Goal: Transaction & Acquisition: Purchase product/service

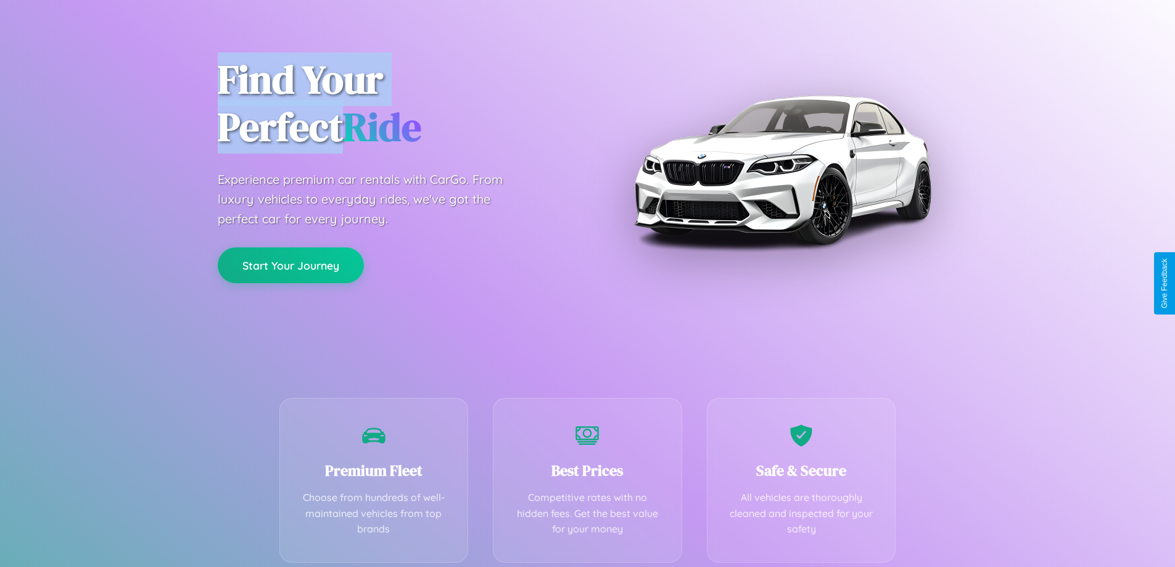
scroll to position [243, 0]
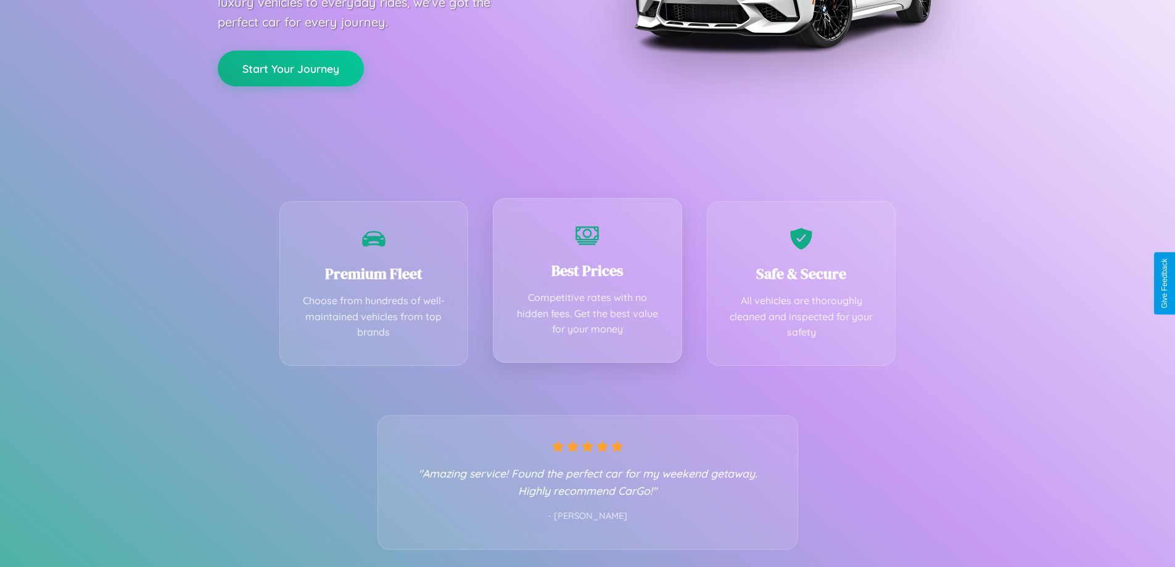
click at [587, 283] on div "Best Prices Competitive rates with no hidden fees. Get the best value for your …" at bounding box center [587, 280] width 189 height 165
click at [291, 68] on button "Start Your Journey" at bounding box center [291, 67] width 146 height 36
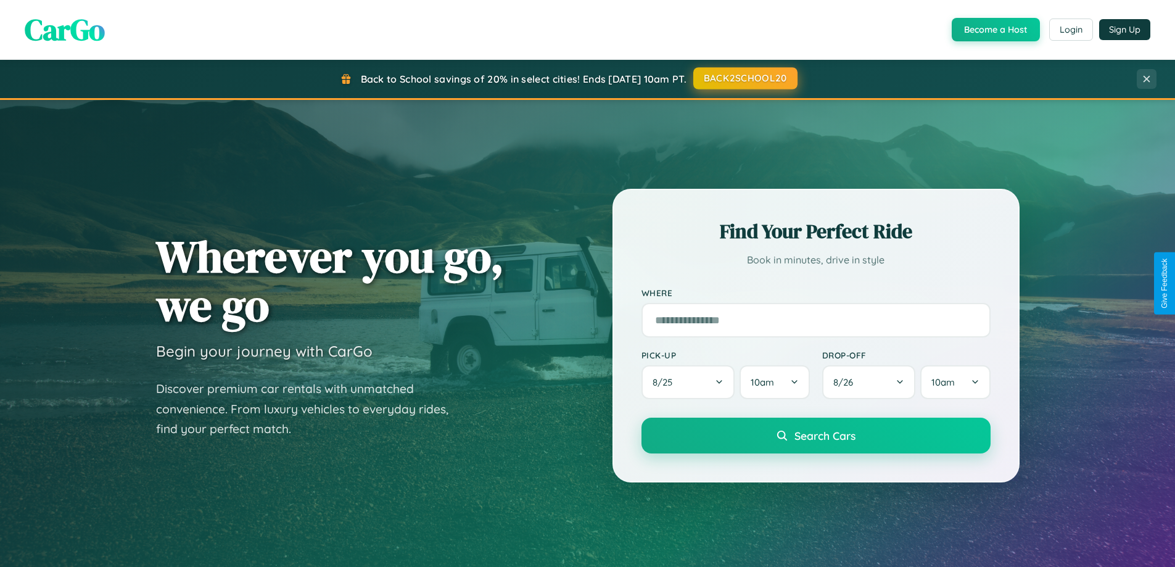
click at [745, 79] on button "BACK2SCHOOL20" at bounding box center [746, 78] width 104 height 22
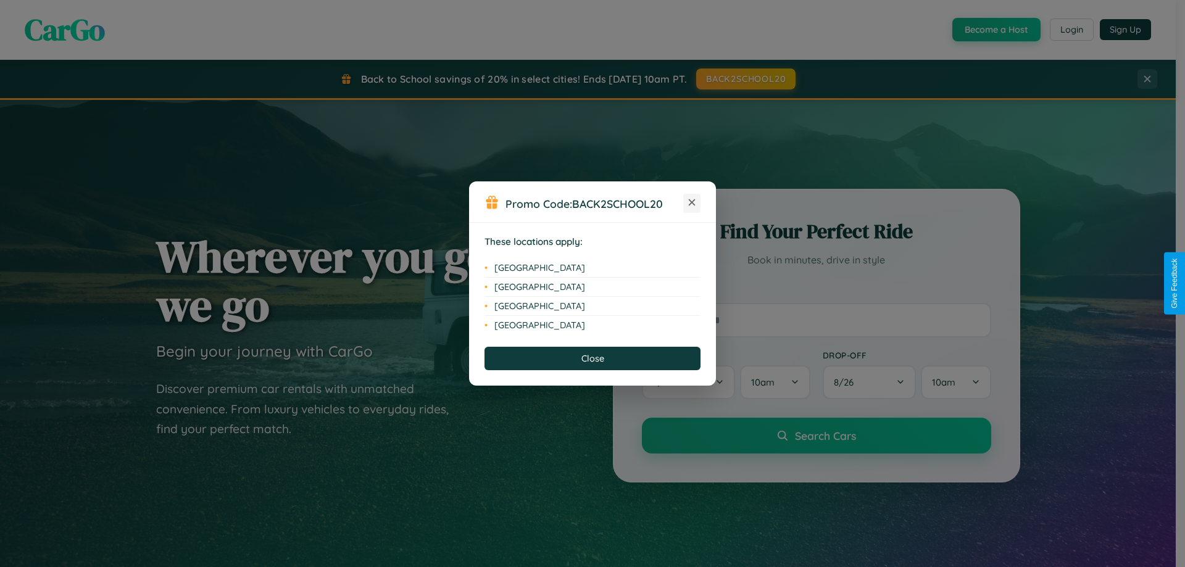
click at [692, 203] on icon at bounding box center [692, 202] width 7 height 7
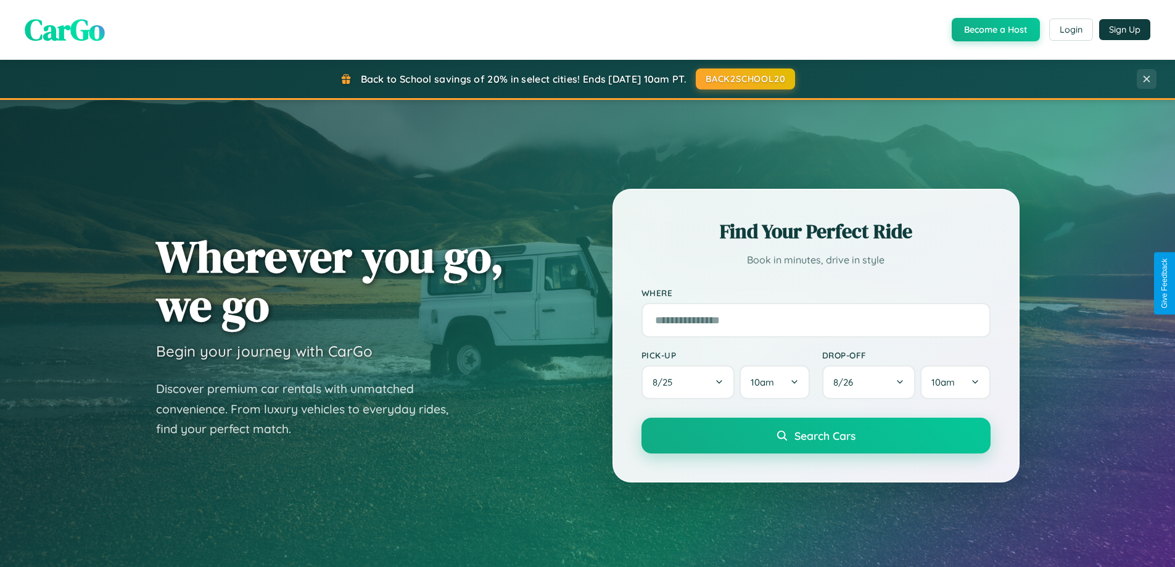
scroll to position [849, 0]
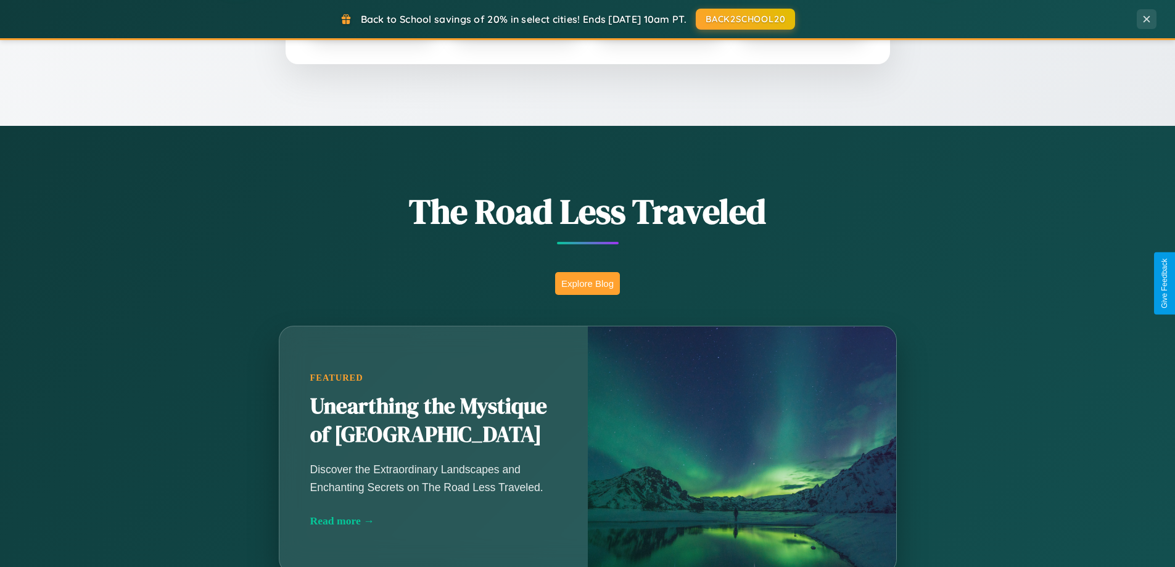
click at [587, 283] on button "Explore Blog" at bounding box center [587, 283] width 65 height 23
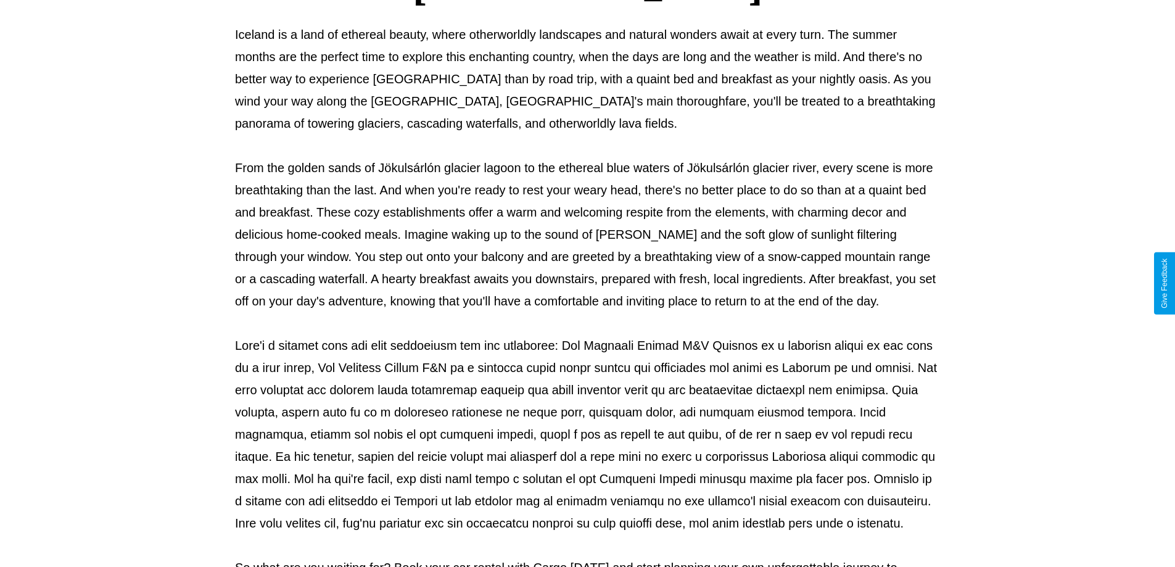
scroll to position [399, 0]
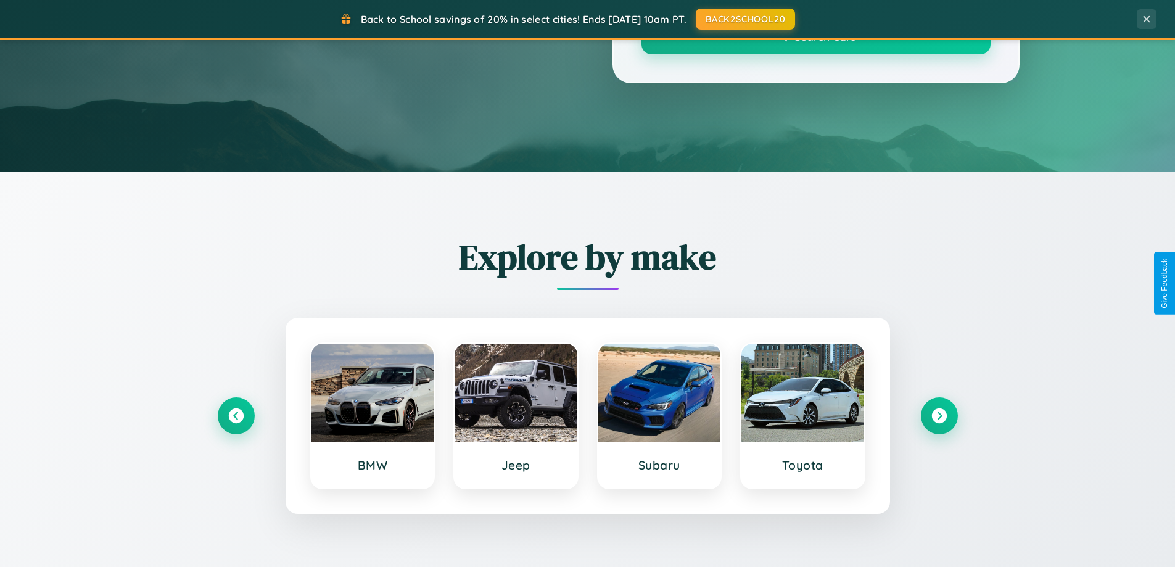
scroll to position [849, 0]
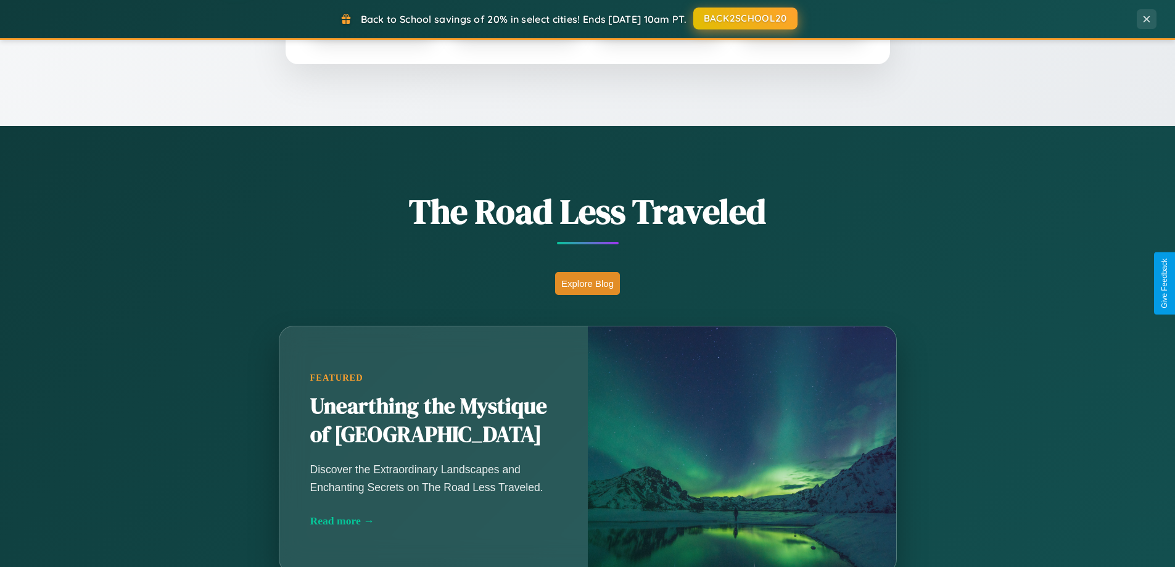
click at [745, 19] on button "BACK2SCHOOL20" at bounding box center [746, 18] width 104 height 22
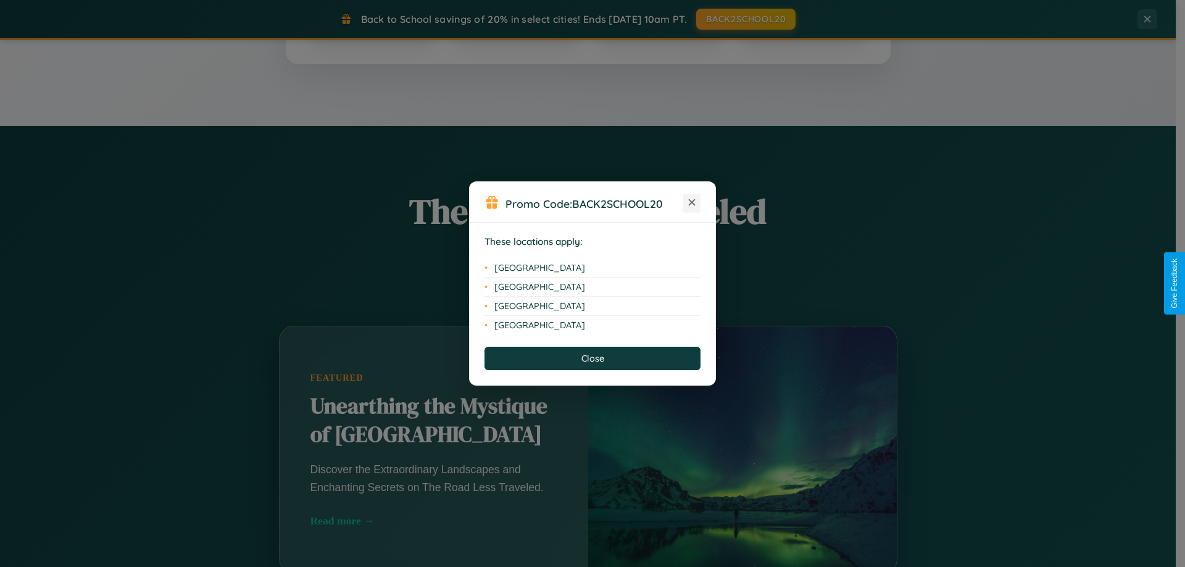
click at [692, 203] on icon at bounding box center [692, 202] width 7 height 7
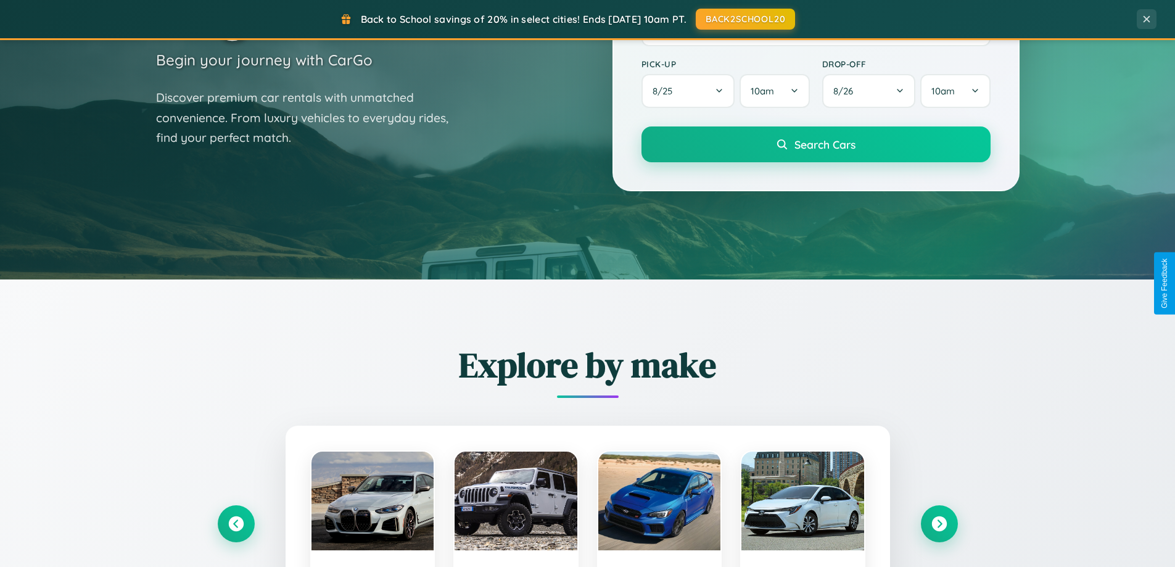
scroll to position [0, 0]
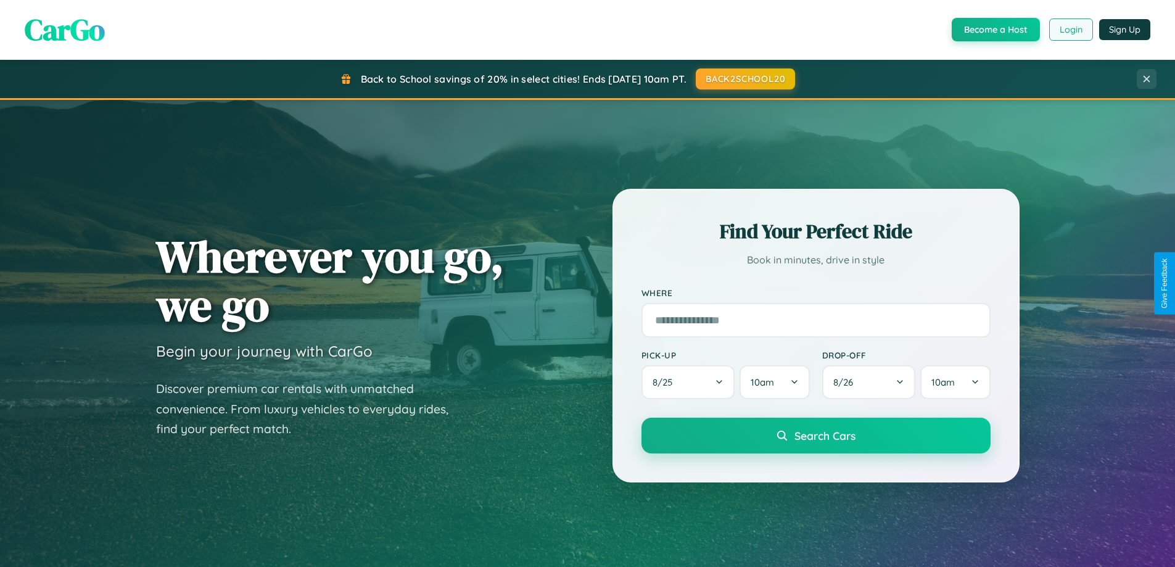
click at [1071, 30] on button "Login" at bounding box center [1072, 30] width 44 height 22
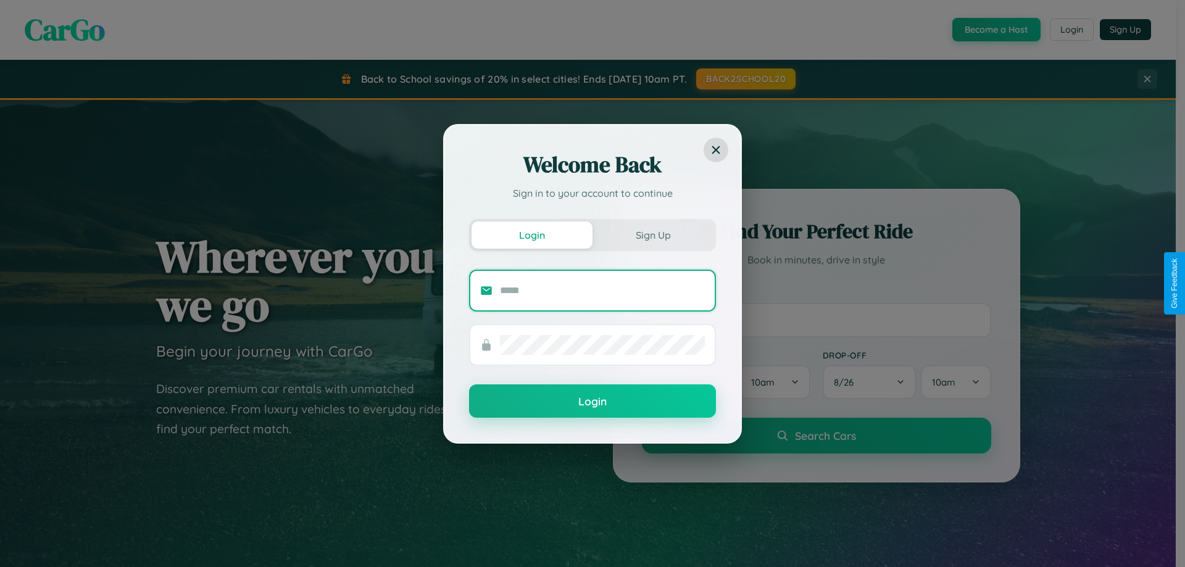
click at [602, 290] on input "text" at bounding box center [602, 291] width 205 height 20
type input "**********"
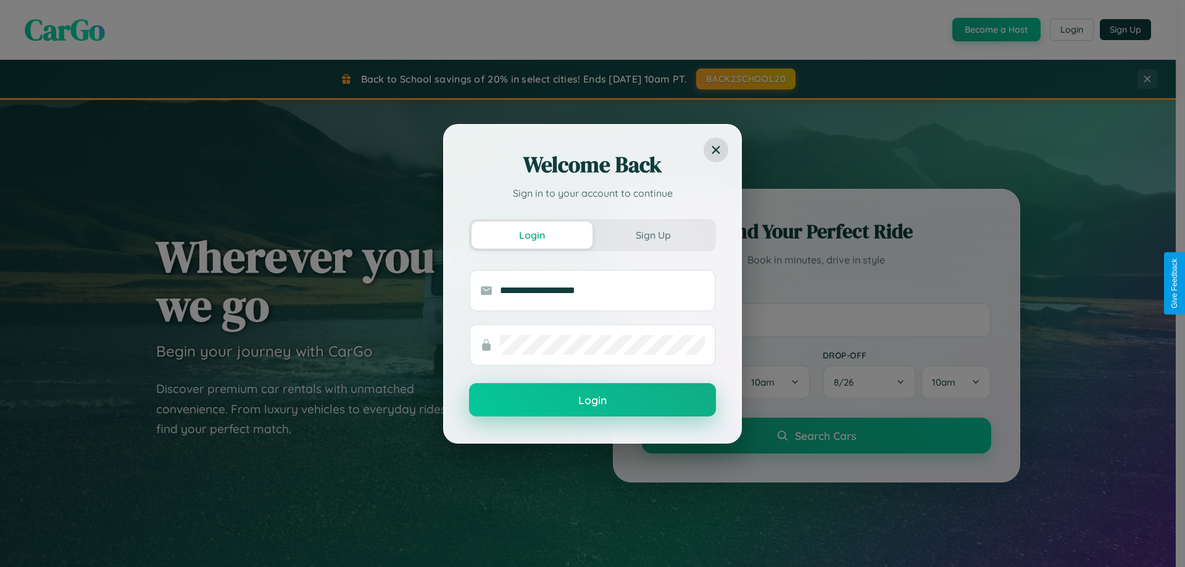
click at [592, 400] on button "Login" at bounding box center [592, 399] width 247 height 33
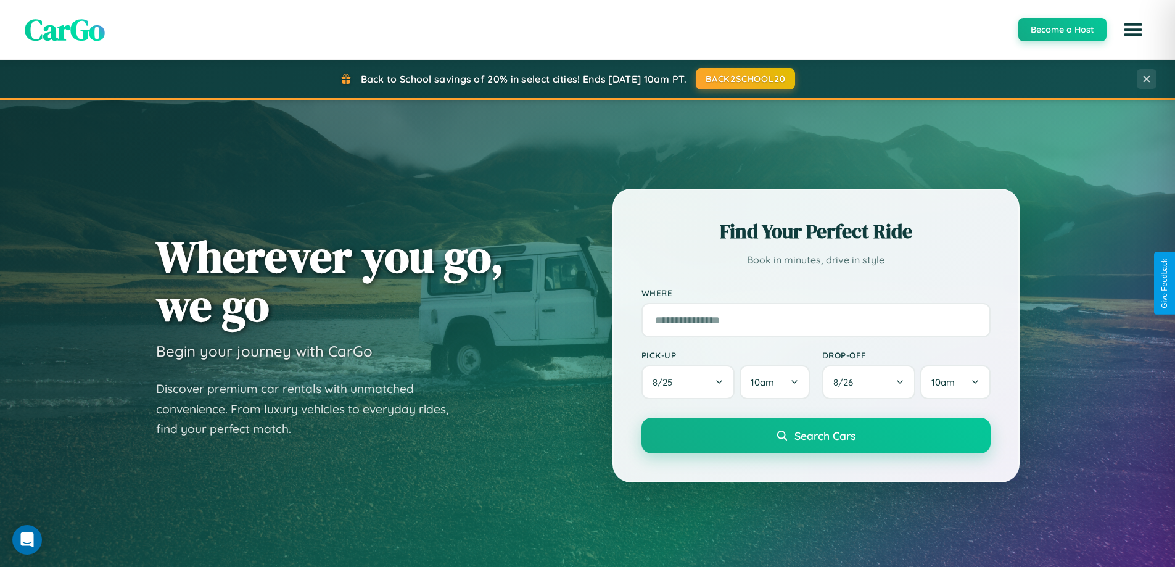
scroll to position [36, 0]
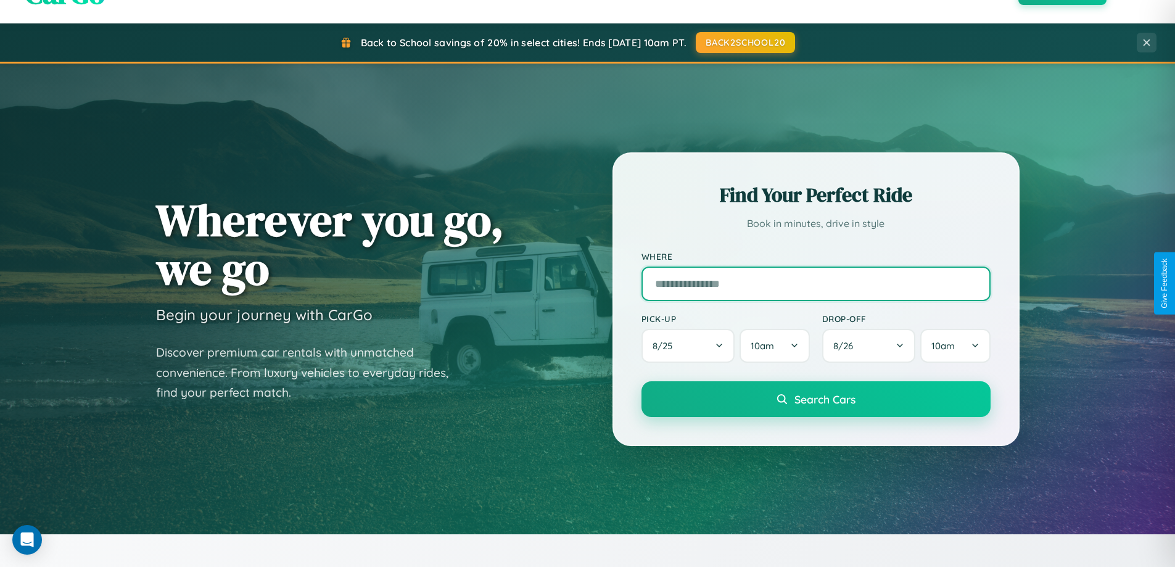
click at [816, 283] on input "text" at bounding box center [816, 284] width 349 height 35
type input "**********"
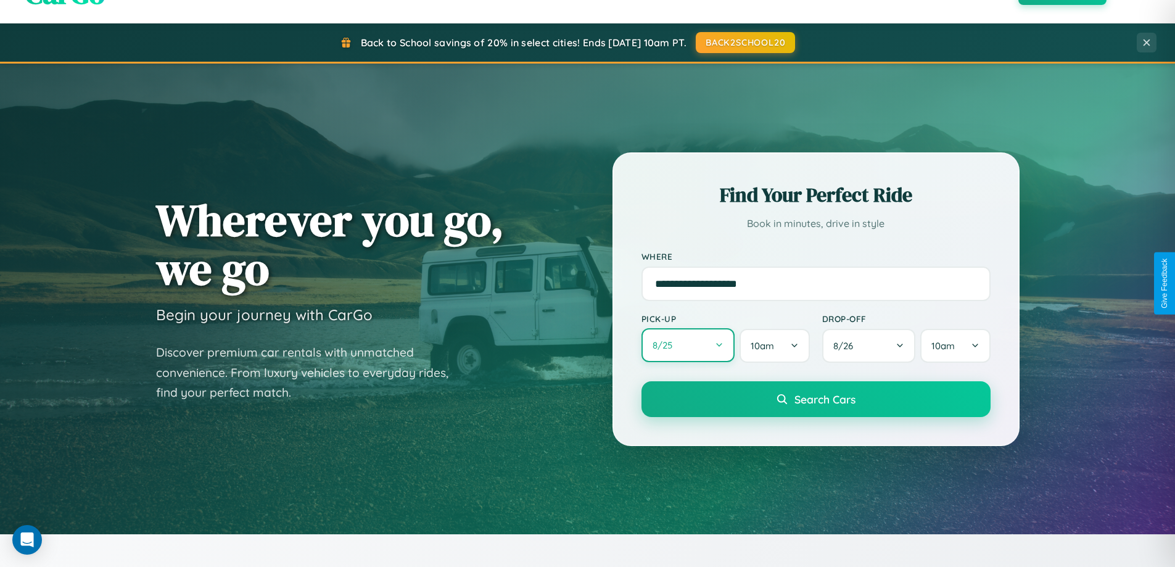
click at [688, 346] on button "8 / 25" at bounding box center [689, 345] width 94 height 34
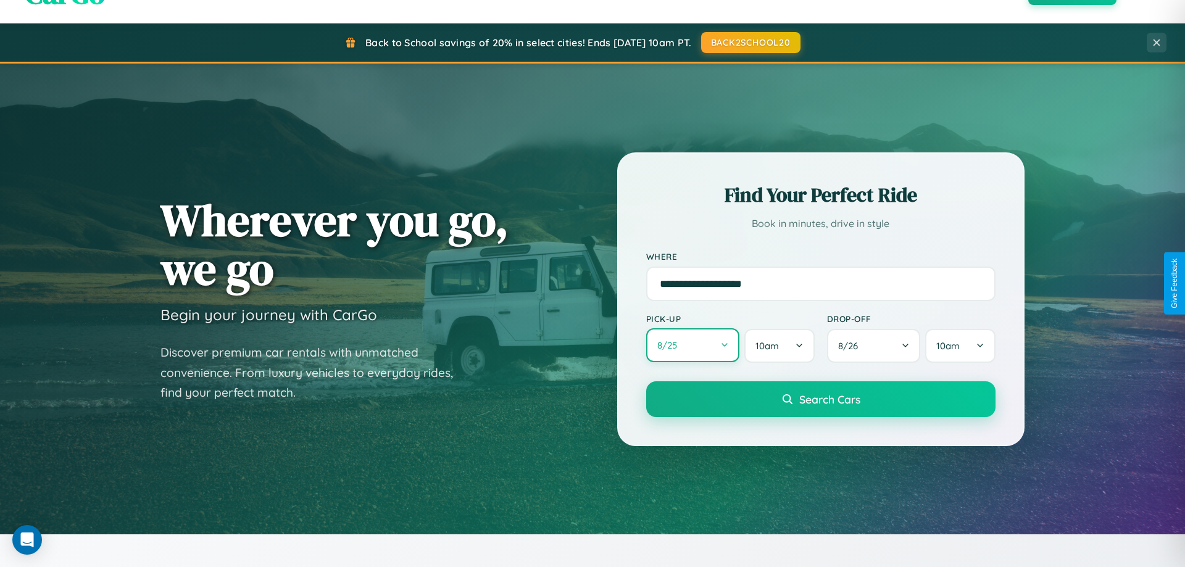
select select "*"
select select "****"
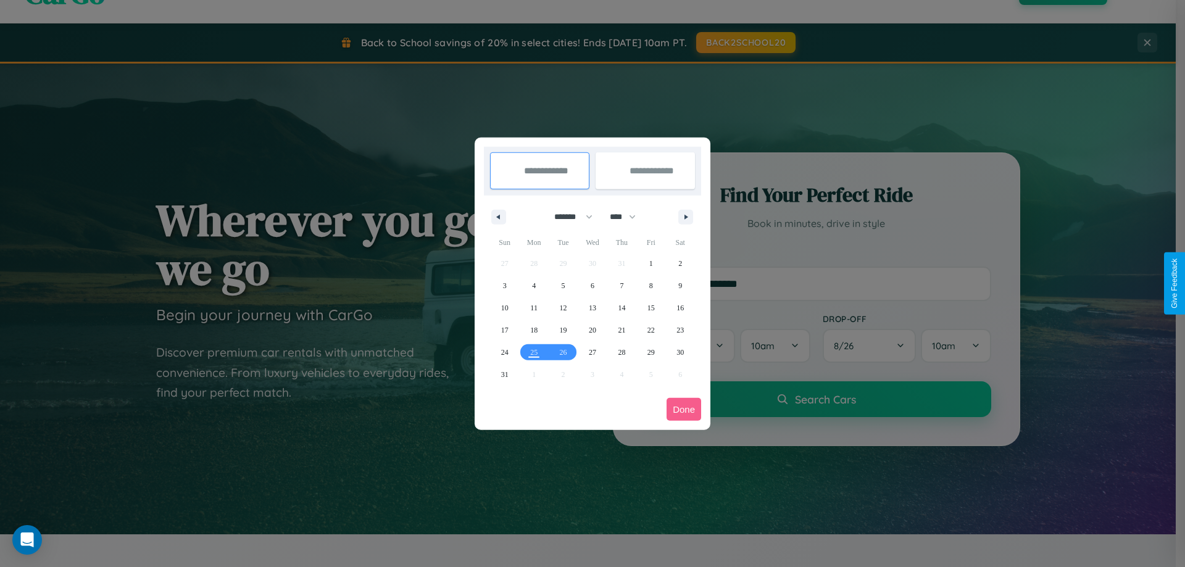
click at [568, 217] on select "******* ******** ***** ***** *** **** **** ****** ********* ******* ******** **…" at bounding box center [571, 217] width 52 height 20
select select "*"
drag, startPoint x: 628, startPoint y: 217, endPoint x: 592, endPoint y: 247, distance: 47.3
click at [628, 217] on select "**** **** **** **** **** **** **** **** **** **** **** **** **** **** **** ****…" at bounding box center [621, 217] width 37 height 20
select select "****"
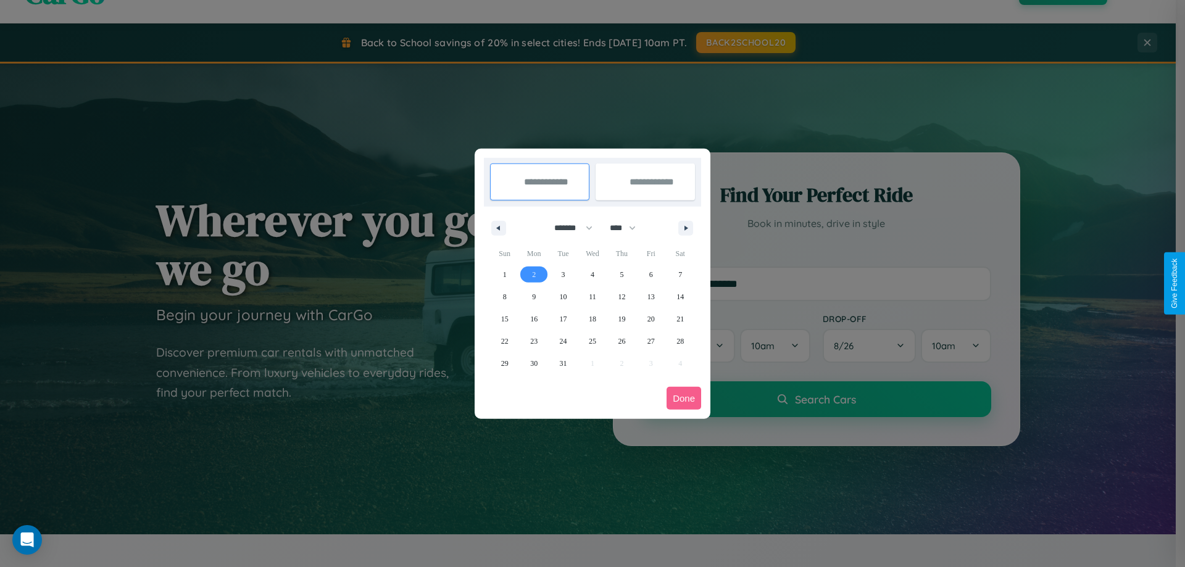
click at [534, 274] on span "2" at bounding box center [534, 274] width 4 height 22
type input "**********"
click at [504, 296] on span "8" at bounding box center [505, 297] width 4 height 22
type input "**********"
click at [684, 398] on button "Done" at bounding box center [683, 398] width 35 height 23
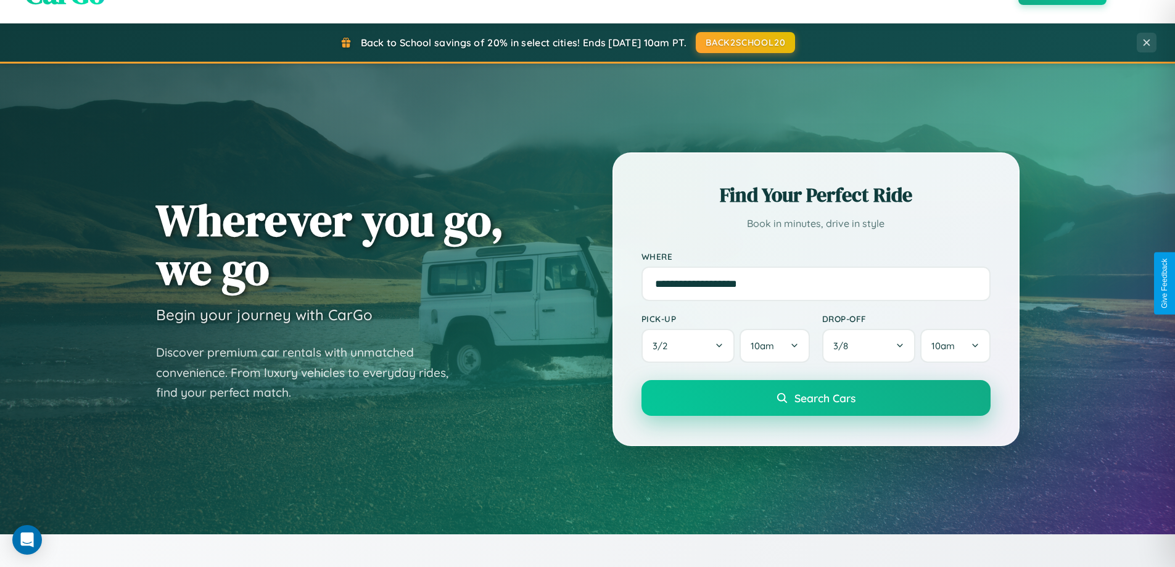
click at [816, 398] on span "Search Cars" at bounding box center [825, 398] width 61 height 14
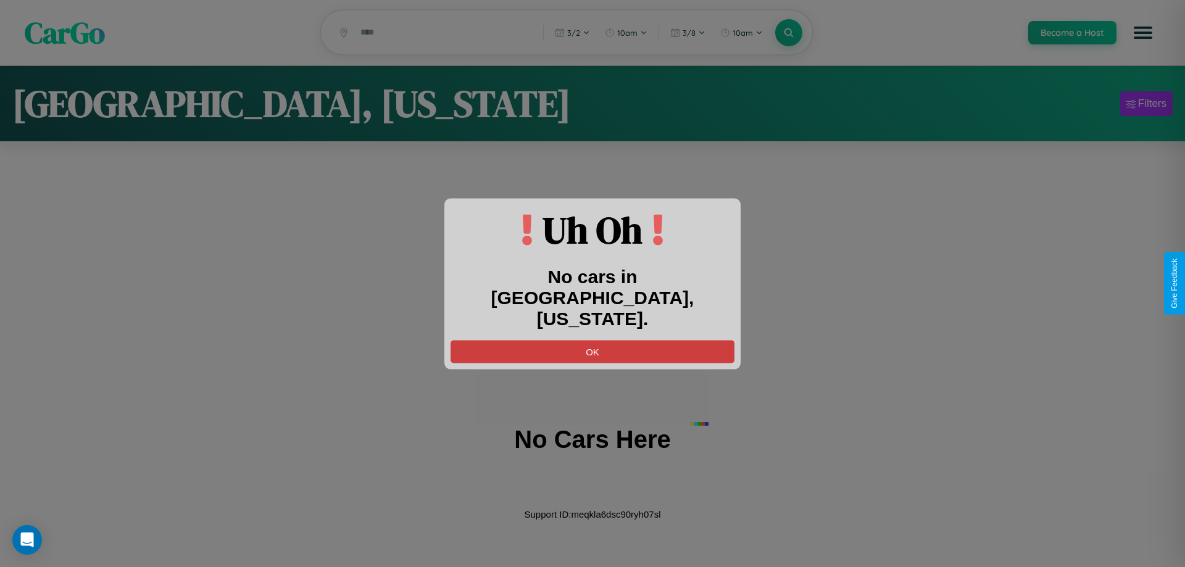
click at [592, 340] on button "OK" at bounding box center [592, 351] width 284 height 23
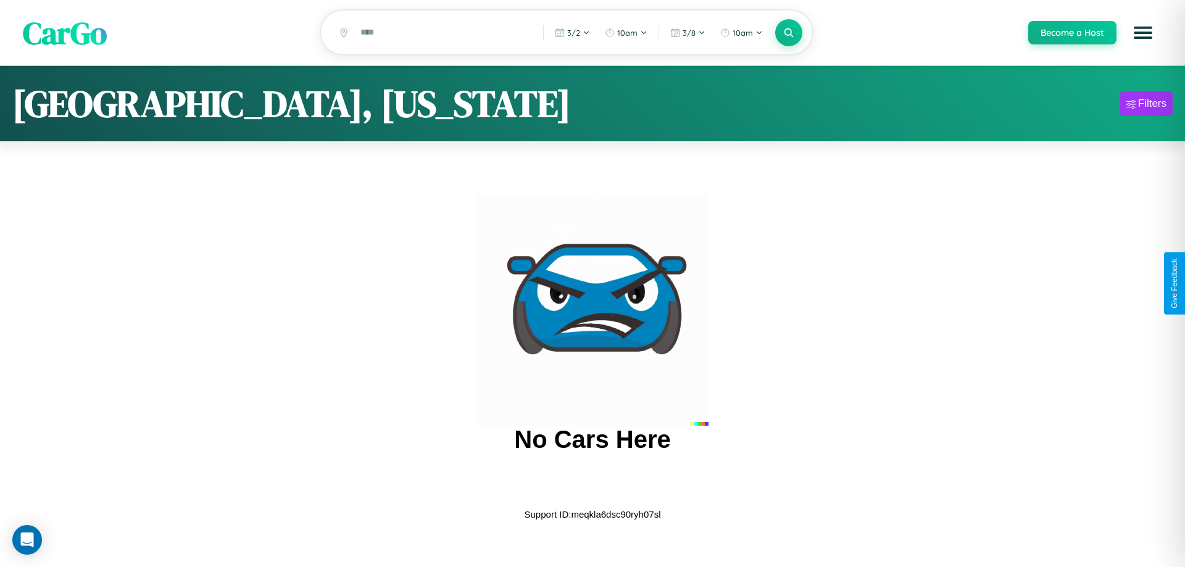
click at [65, 33] on span "CarGo" at bounding box center [65, 32] width 84 height 43
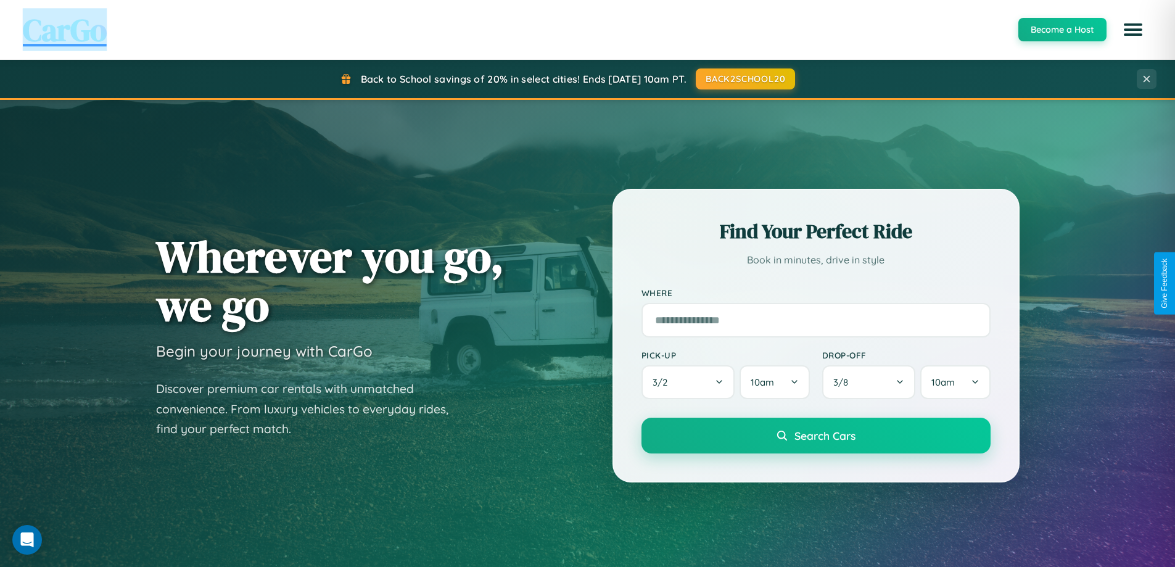
scroll to position [1983, 0]
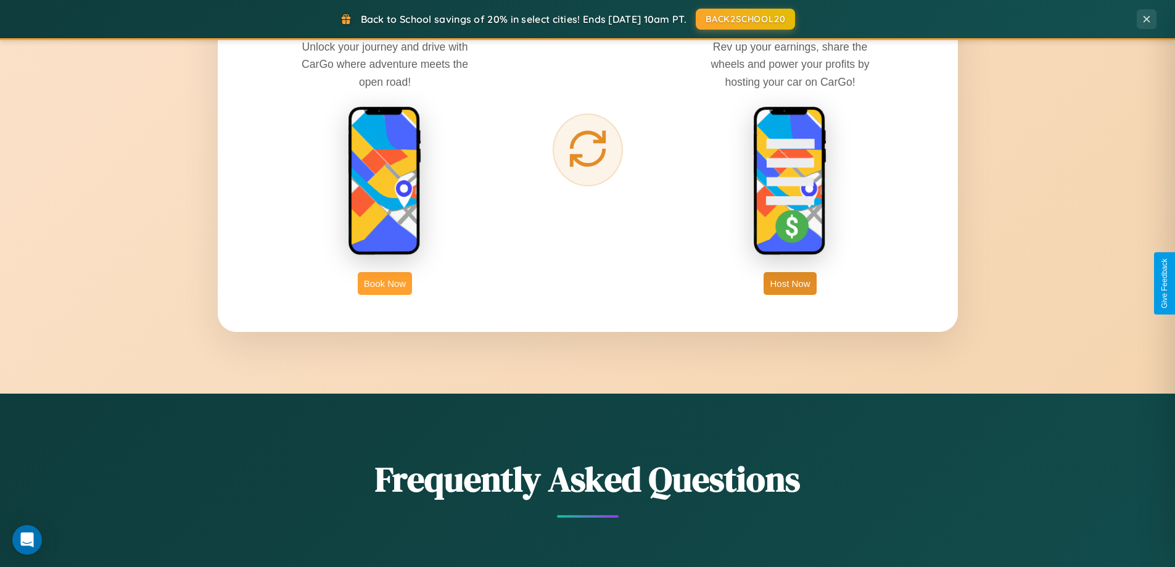
click at [385, 283] on button "Book Now" at bounding box center [385, 283] width 54 height 23
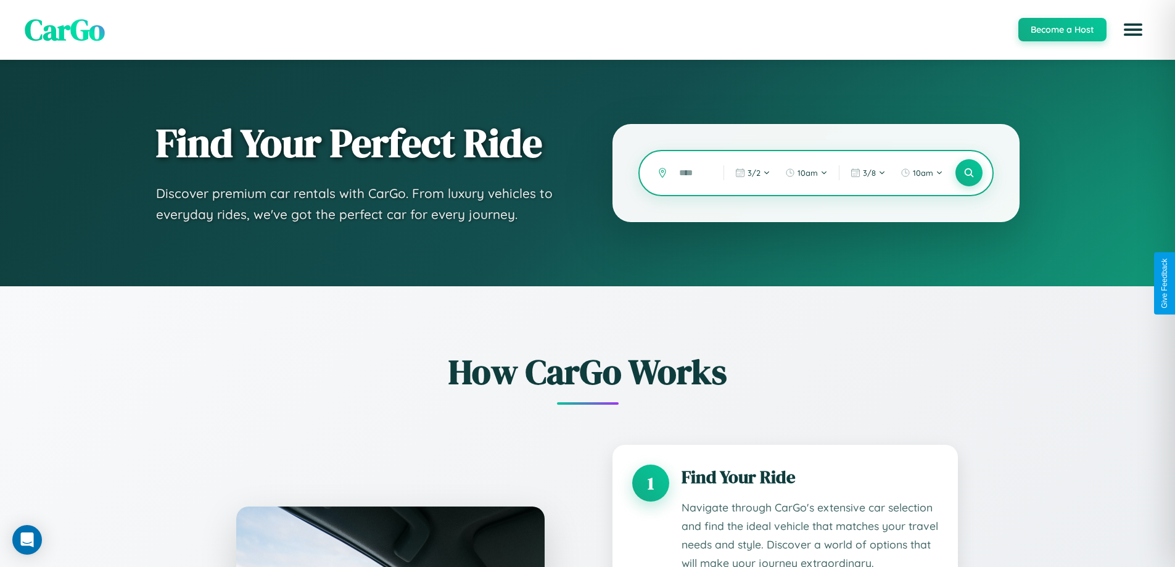
click at [692, 173] on input "text" at bounding box center [692, 173] width 38 height 22
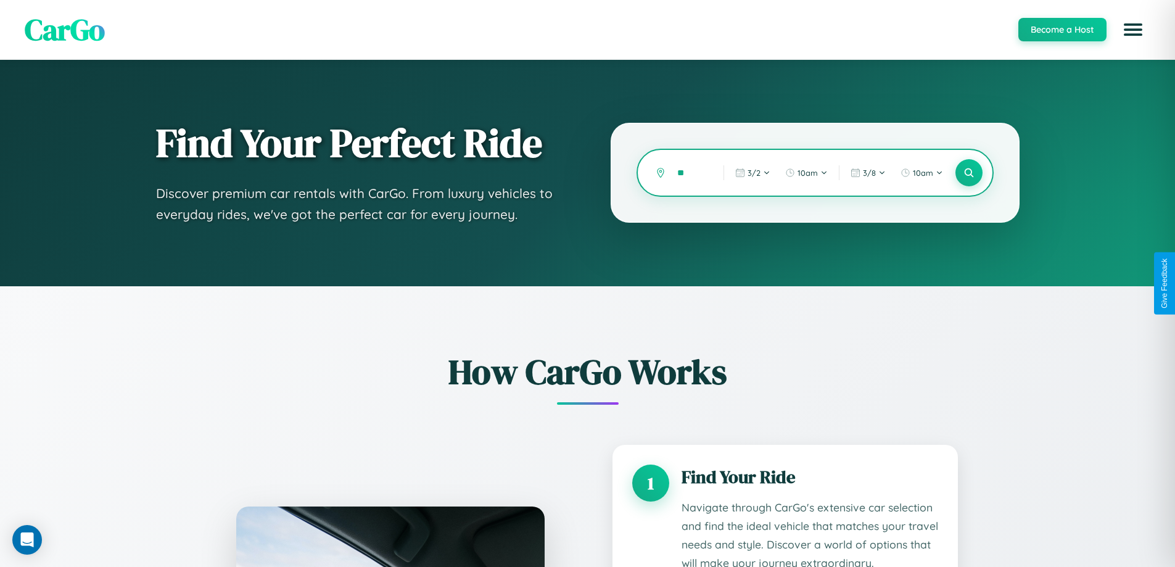
type input "*"
type input "******"
click at [969, 173] on icon at bounding box center [969, 173] width 12 height 12
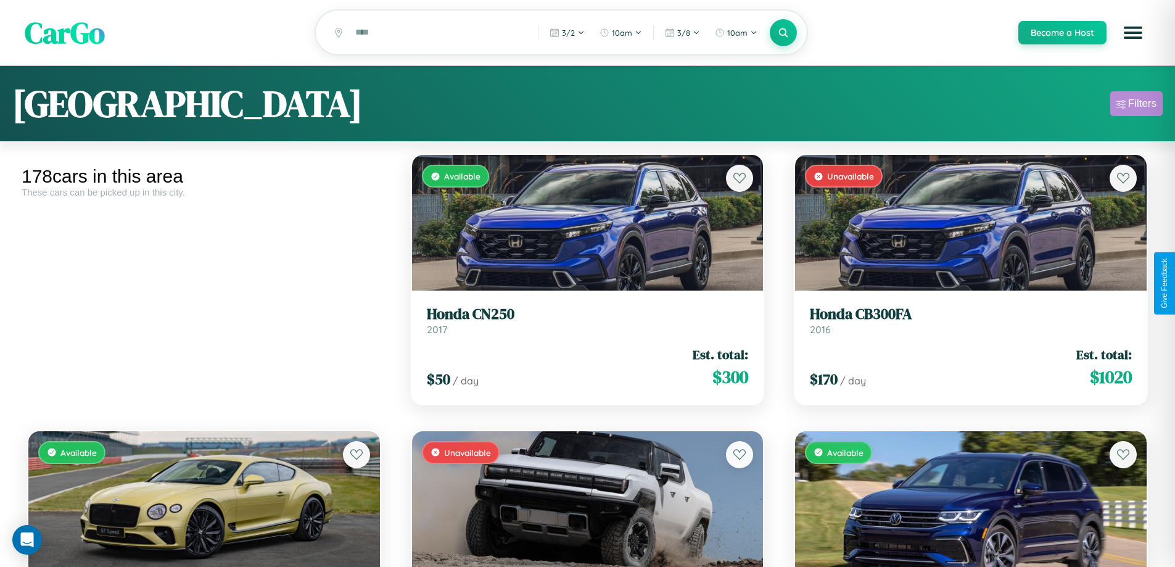
click at [1137, 106] on div "Filters" at bounding box center [1143, 103] width 28 height 12
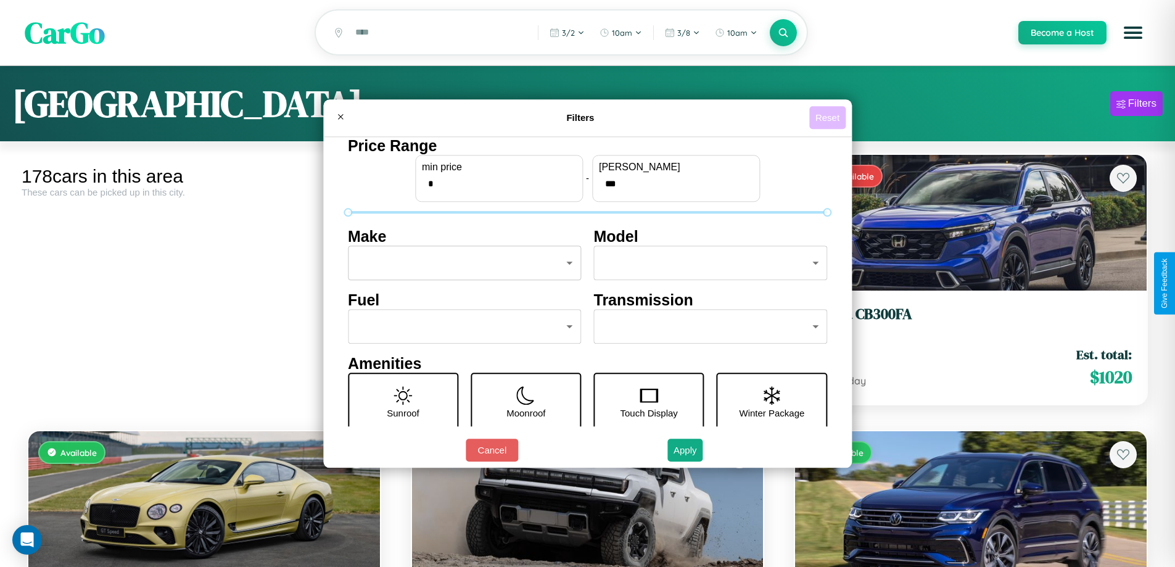
click at [829, 117] on button "Reset" at bounding box center [828, 117] width 36 height 23
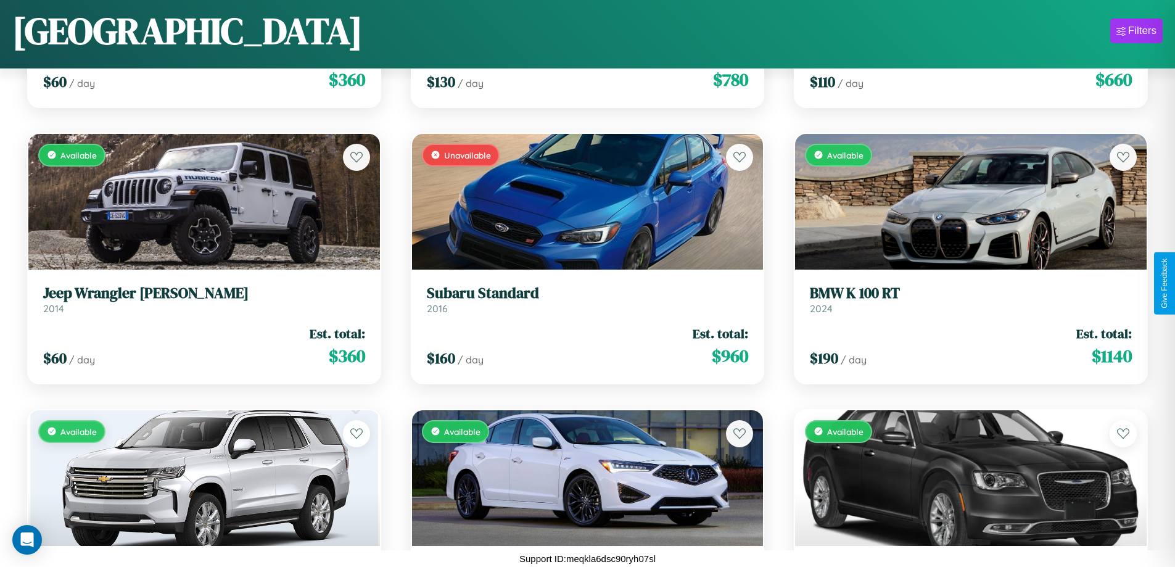
scroll to position [11502, 0]
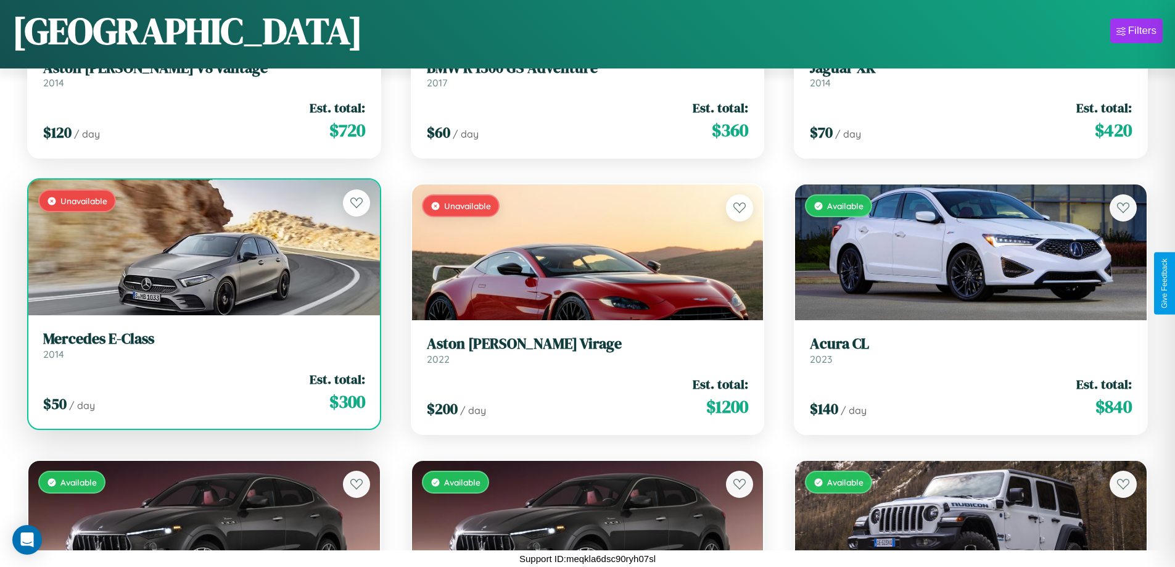
click at [202, 350] on link "Mercedes E-Class 2014" at bounding box center [204, 345] width 322 height 30
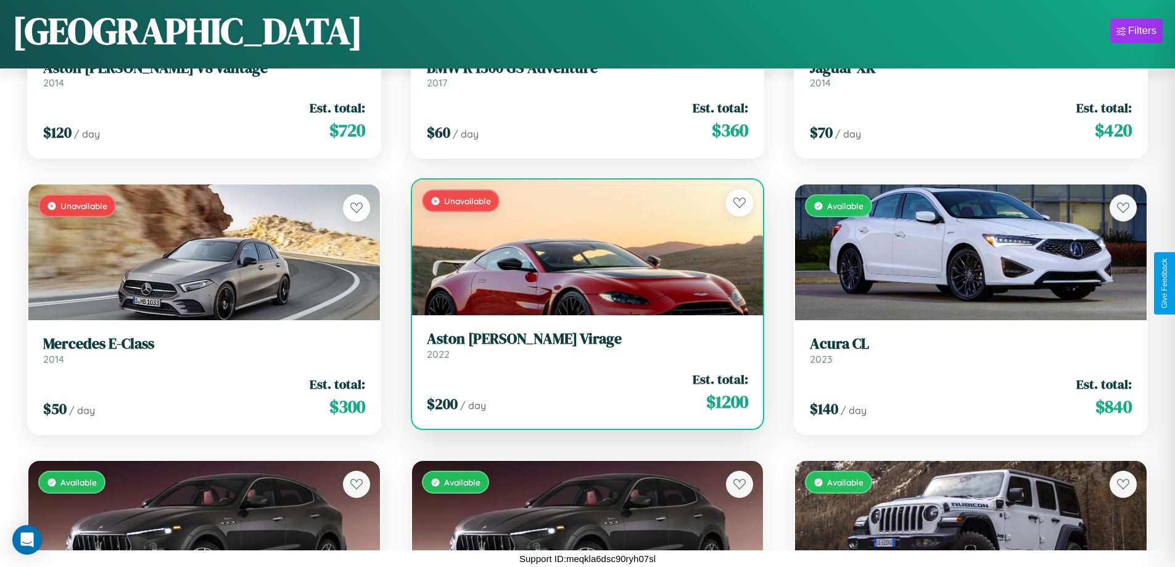
scroll to position [1555, 0]
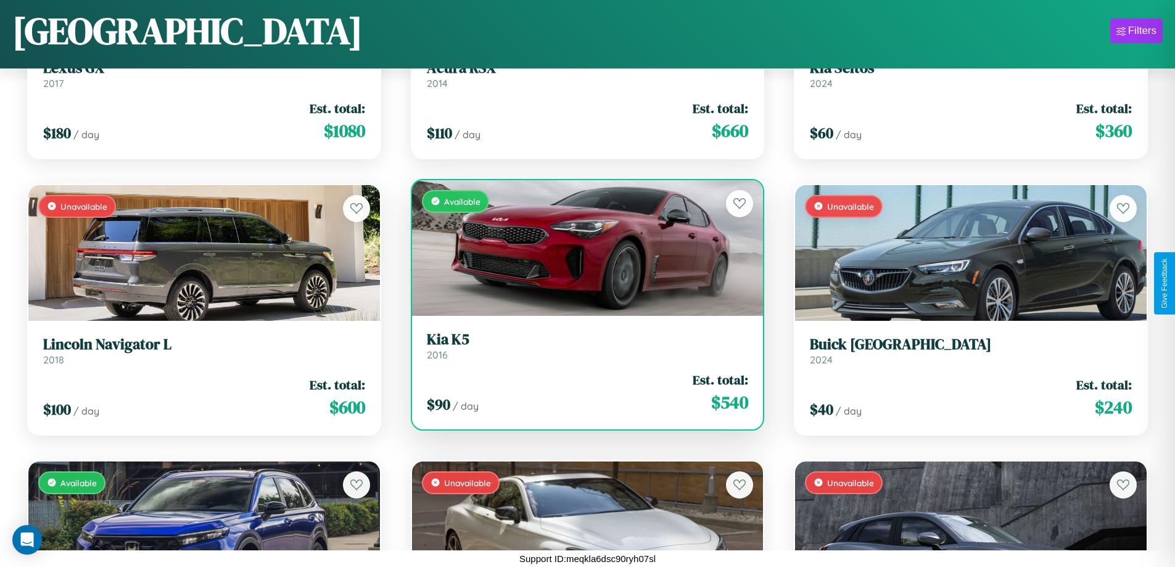
click at [582, 346] on h3 "Kia K5" at bounding box center [588, 340] width 322 height 18
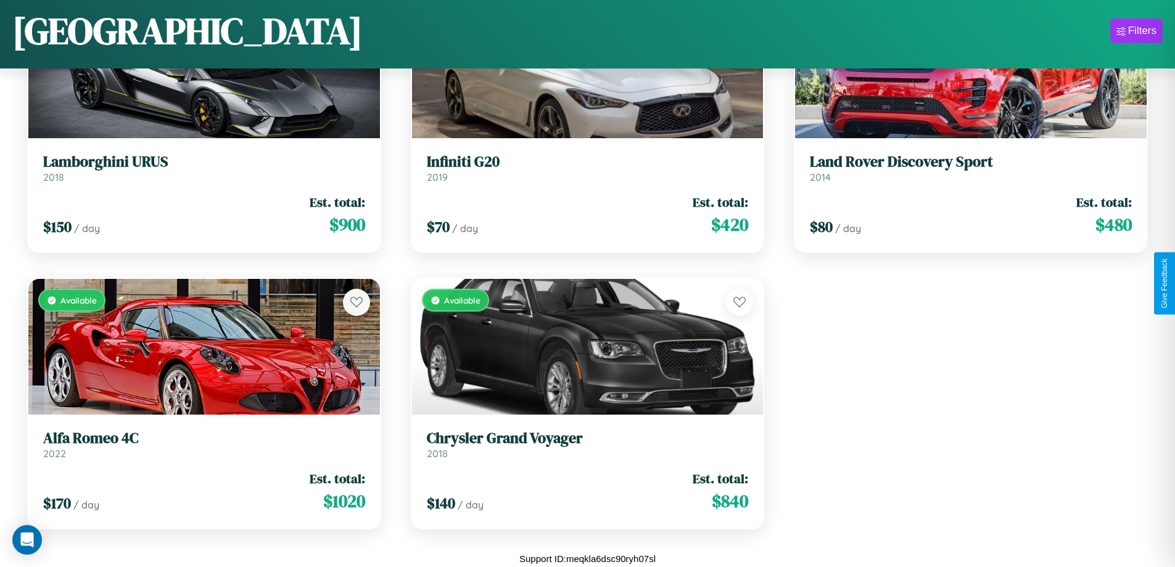
scroll to position [16121, 0]
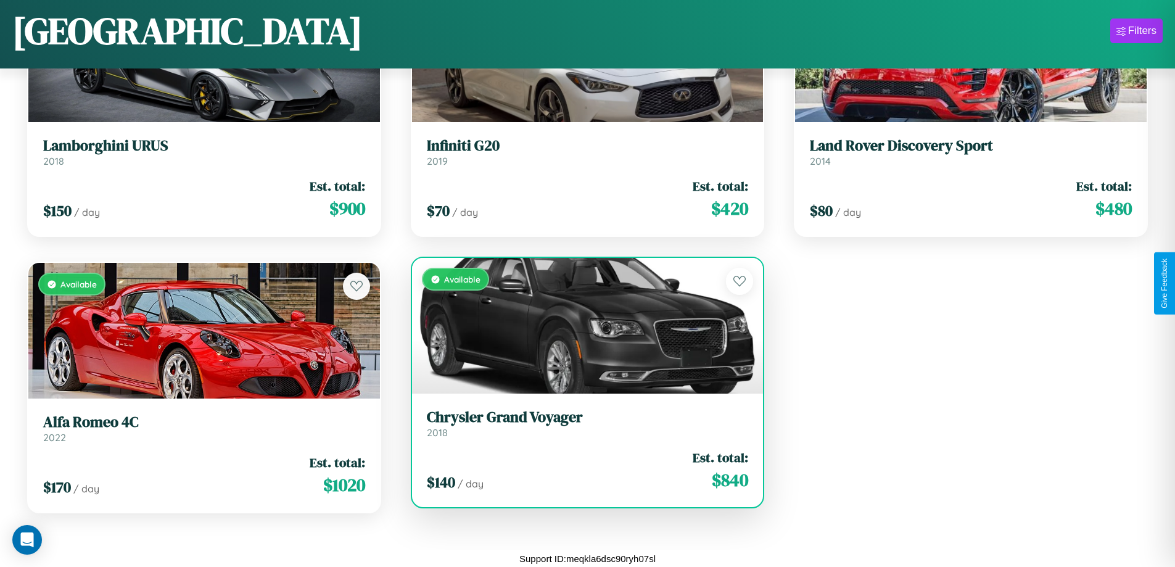
click at [582, 424] on h3 "Chrysler Grand Voyager" at bounding box center [588, 417] width 322 height 18
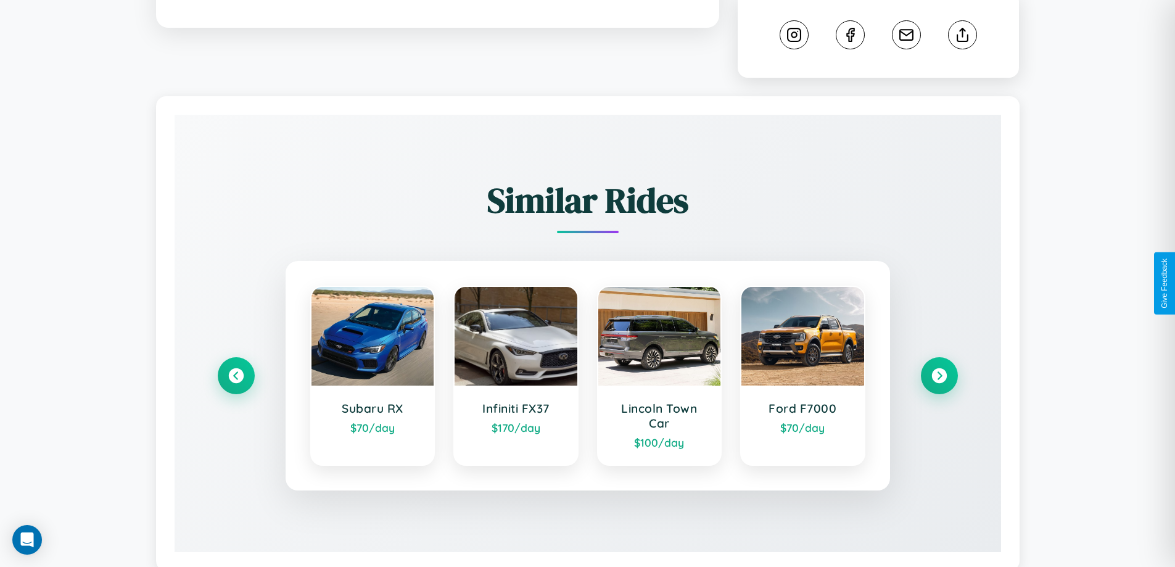
scroll to position [725, 0]
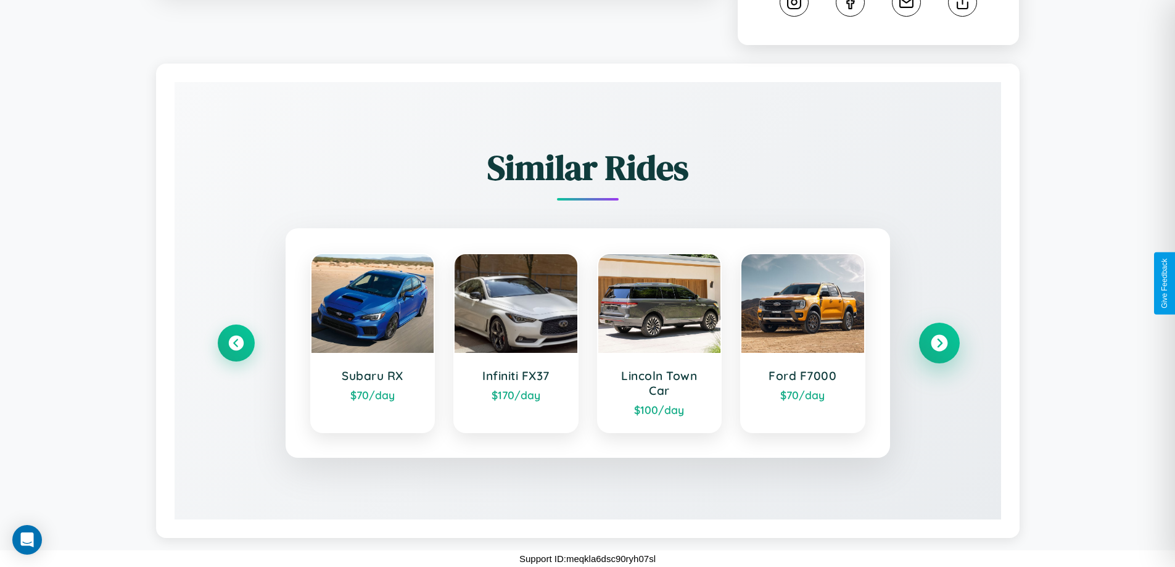
click at [939, 343] on icon at bounding box center [939, 343] width 17 height 17
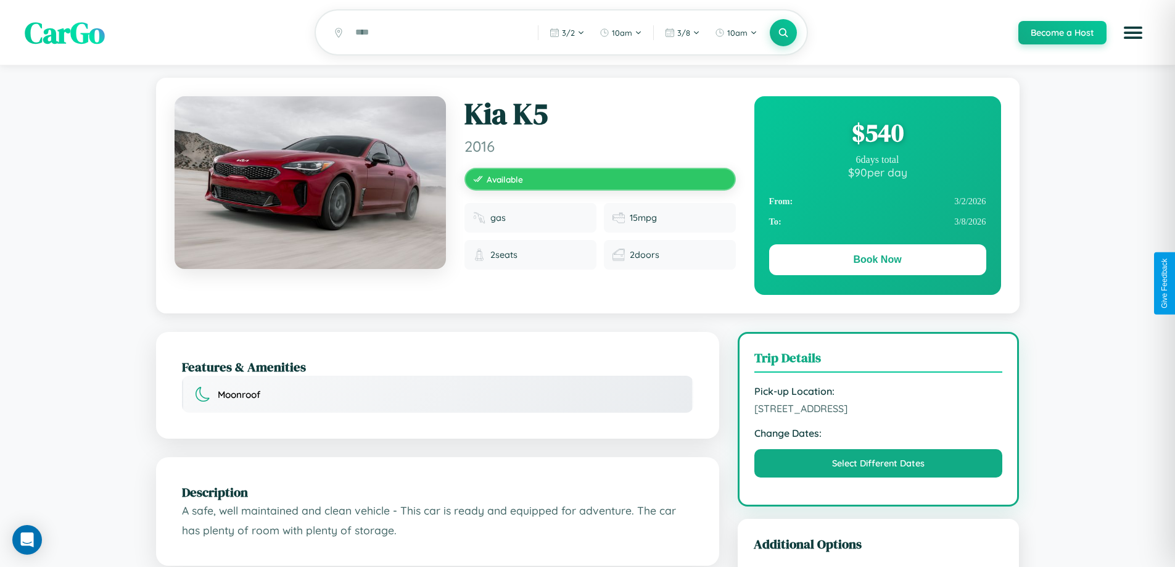
scroll to position [320, 0]
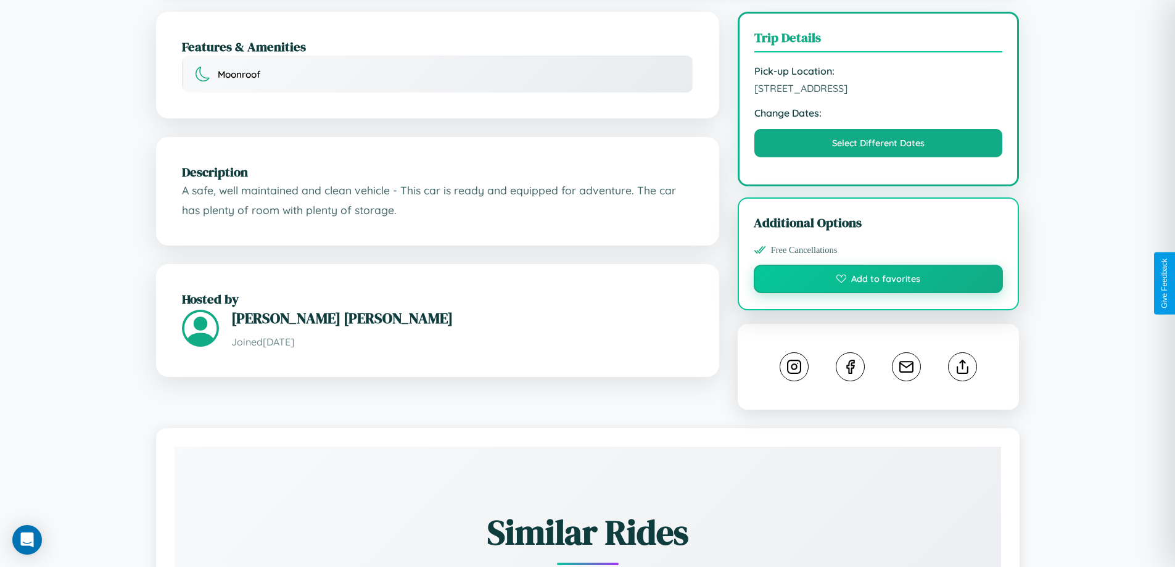
click at [879, 281] on button "Add to favorites" at bounding box center [879, 279] width 250 height 28
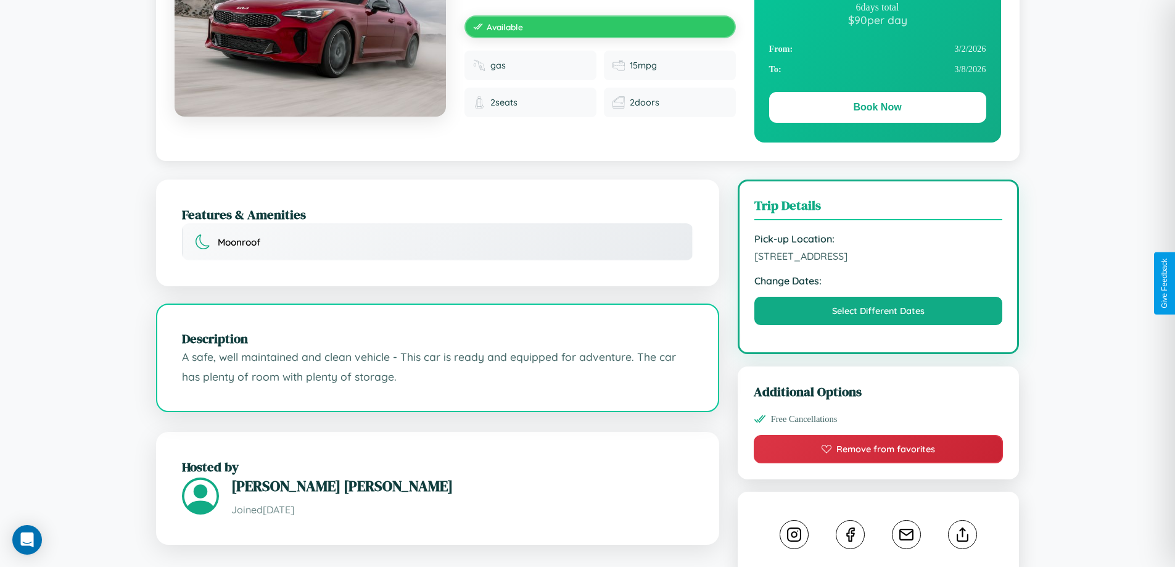
scroll to position [127, 0]
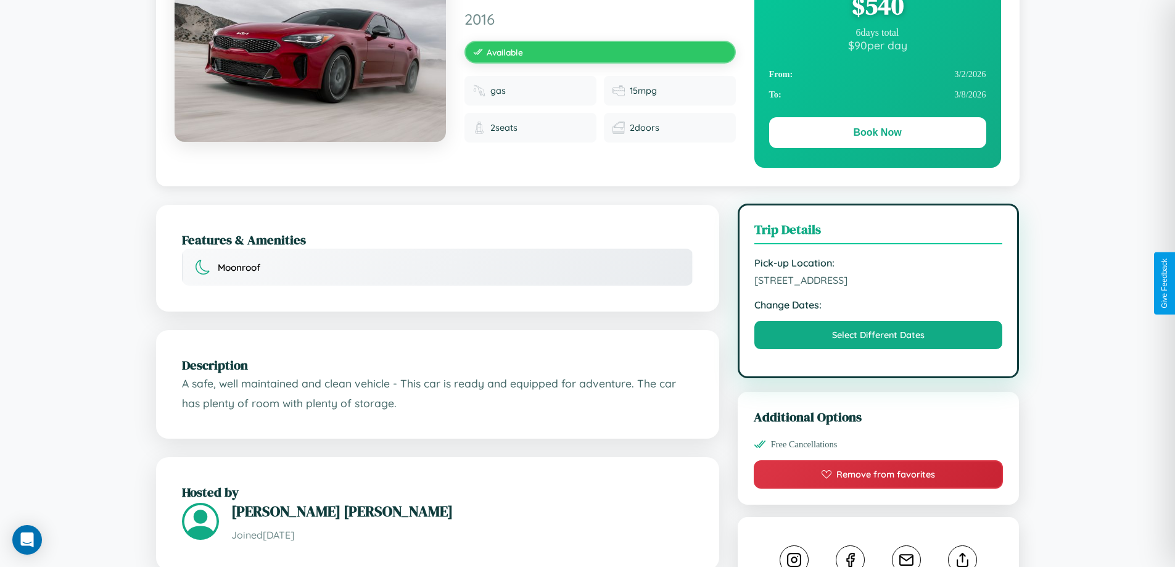
click at [879, 282] on span "[STREET_ADDRESS]" at bounding box center [879, 280] width 249 height 12
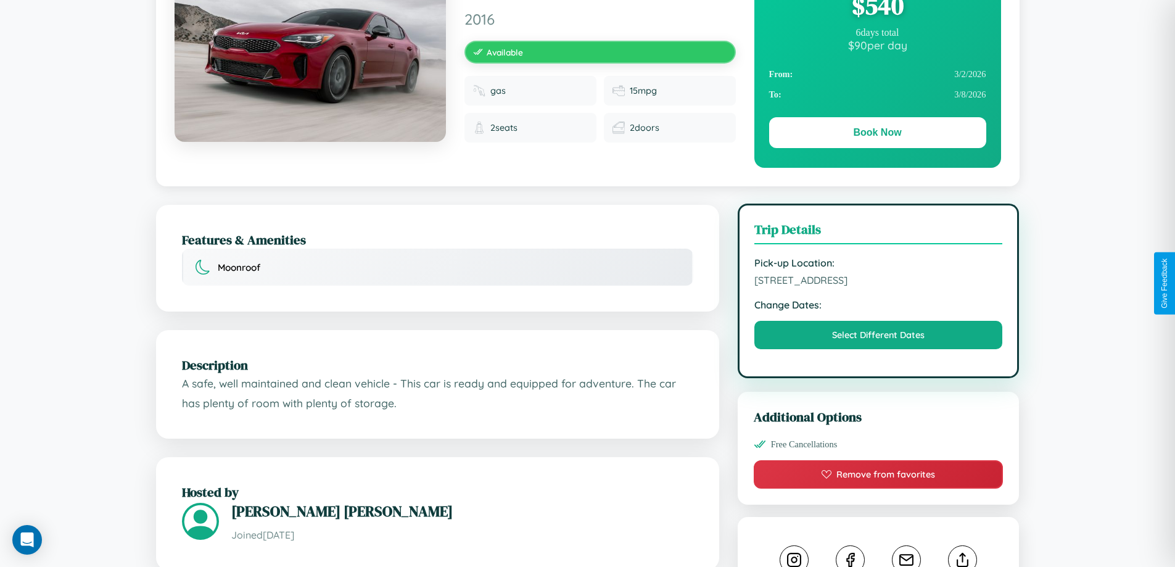
click at [879, 282] on span "[STREET_ADDRESS]" at bounding box center [879, 280] width 249 height 12
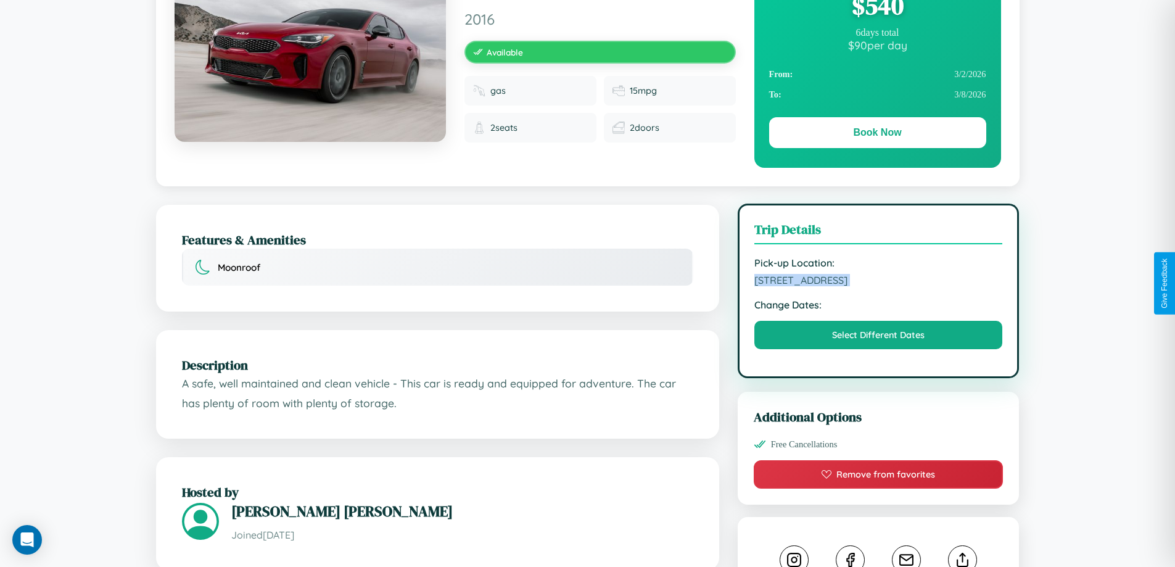
click at [879, 282] on span "[STREET_ADDRESS]" at bounding box center [879, 280] width 249 height 12
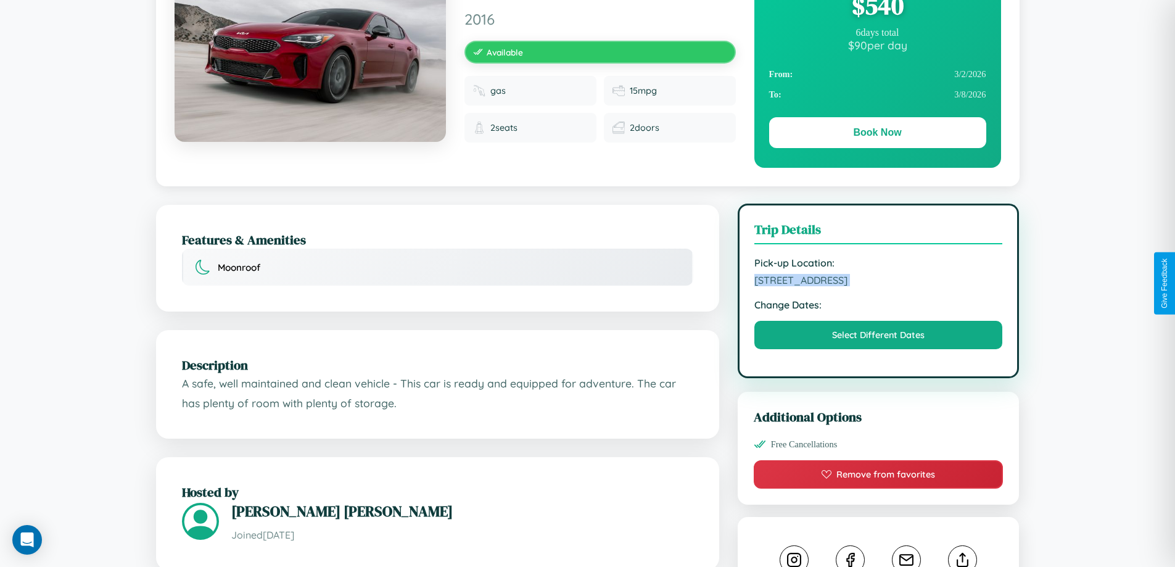
click at [879, 282] on span "[STREET_ADDRESS]" at bounding box center [879, 280] width 249 height 12
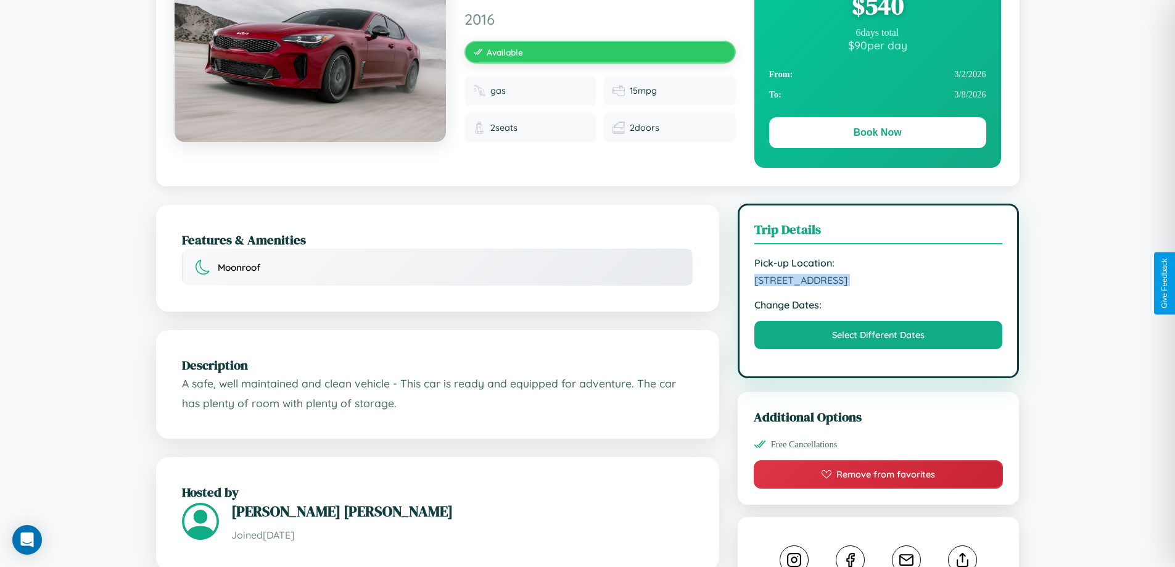
click at [879, 282] on span "[STREET_ADDRESS]" at bounding box center [879, 280] width 249 height 12
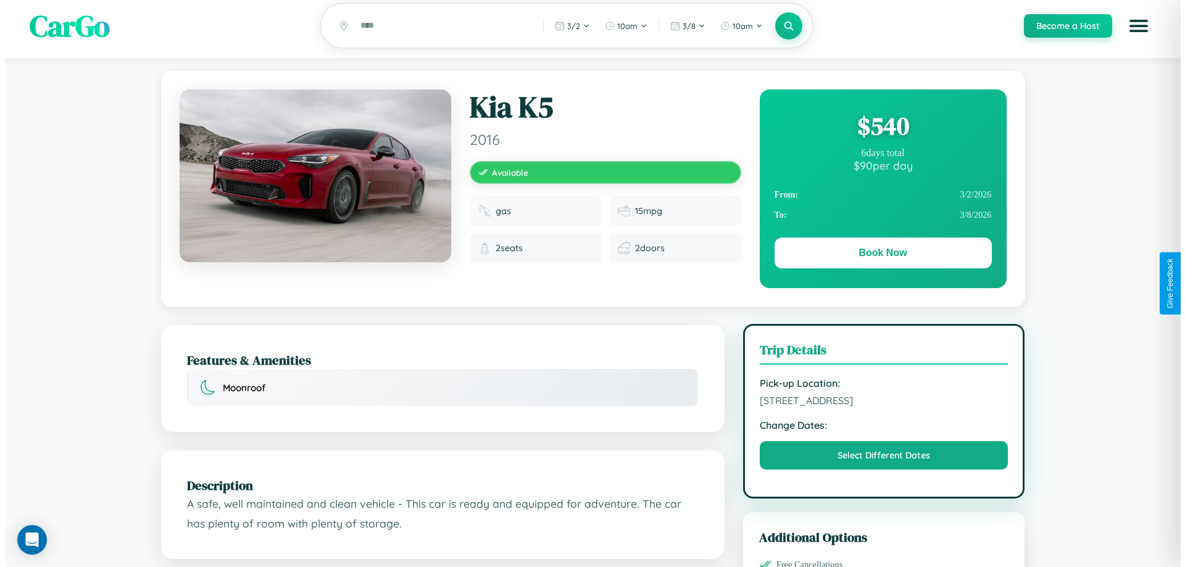
scroll to position [0, 0]
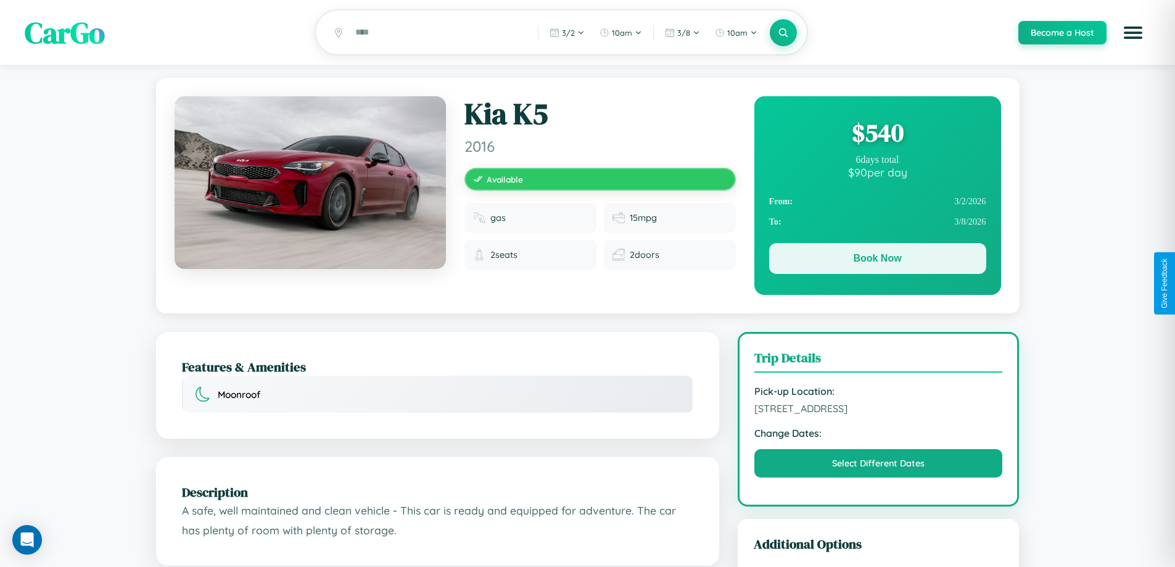
click at [877, 262] on button "Book Now" at bounding box center [877, 258] width 217 height 31
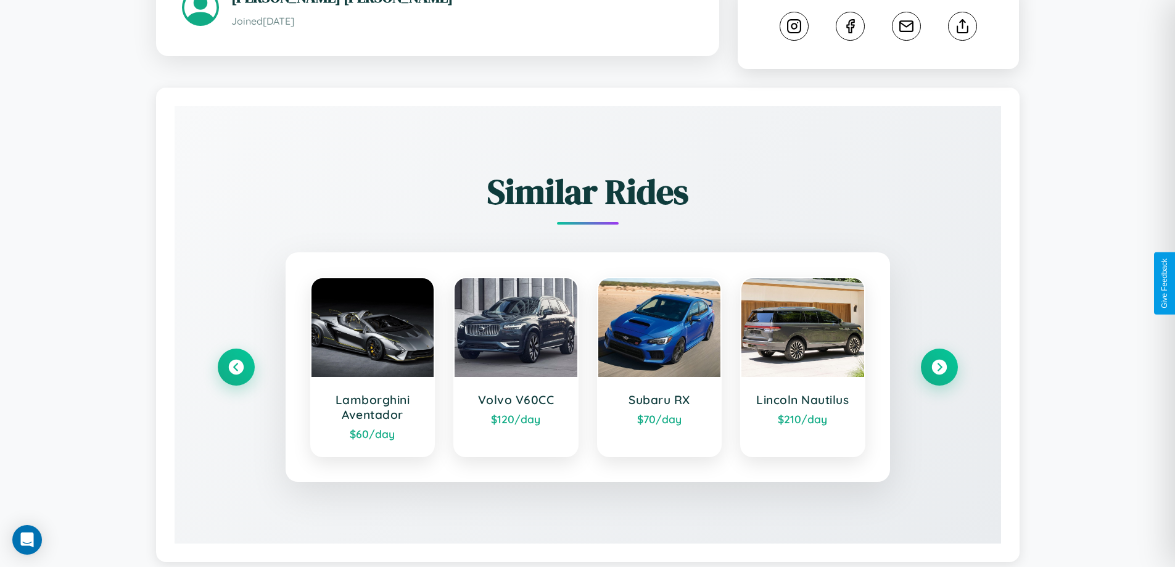
scroll to position [697, 0]
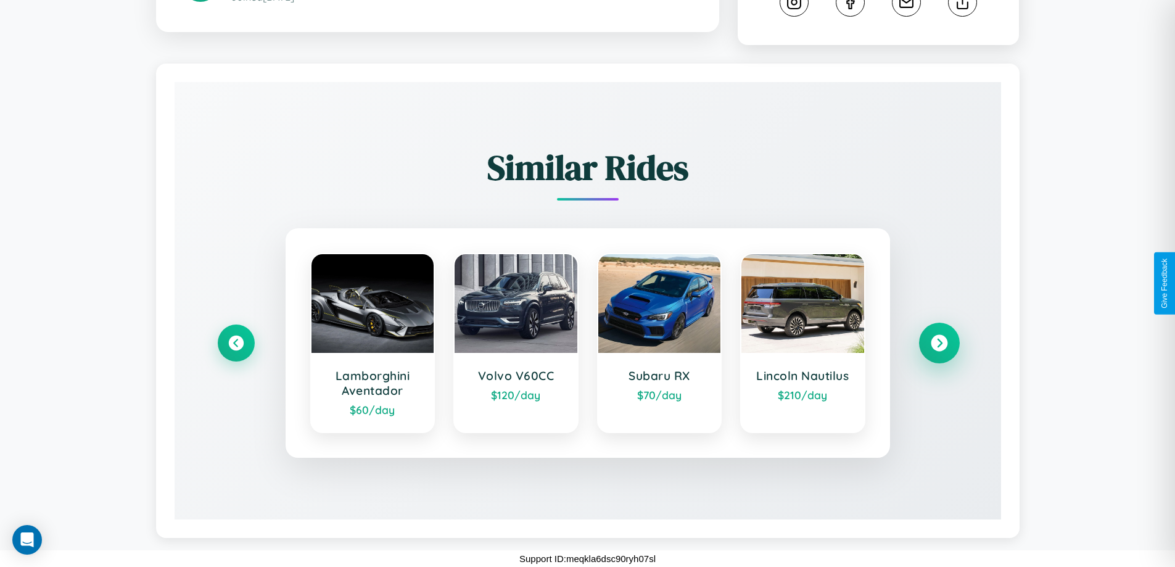
click at [939, 343] on icon at bounding box center [939, 343] width 17 height 17
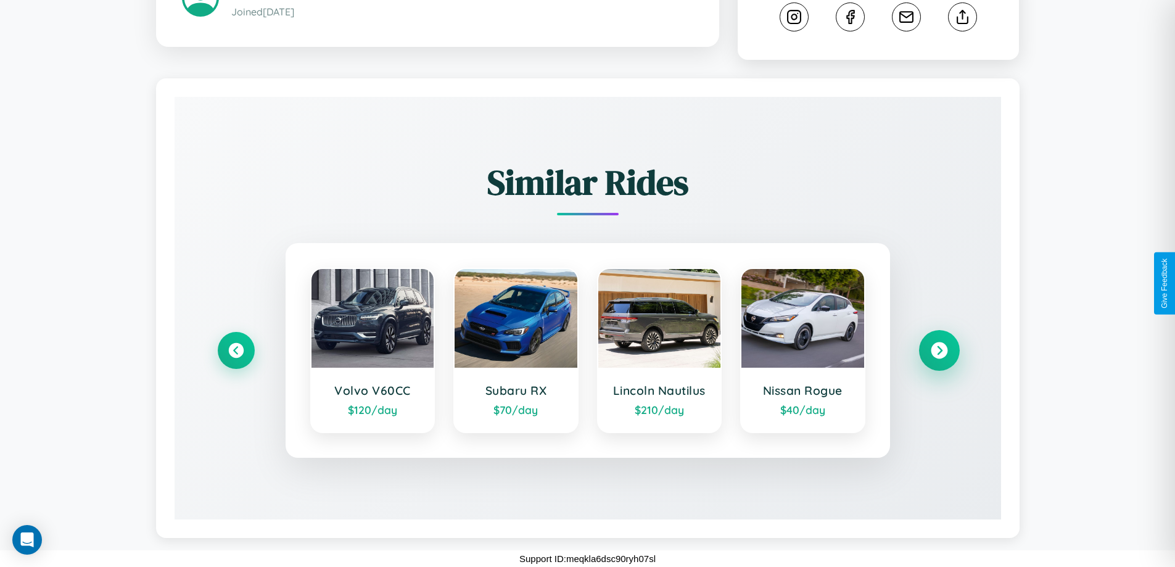
scroll to position [682, 0]
click at [939, 350] on icon at bounding box center [939, 350] width 17 height 17
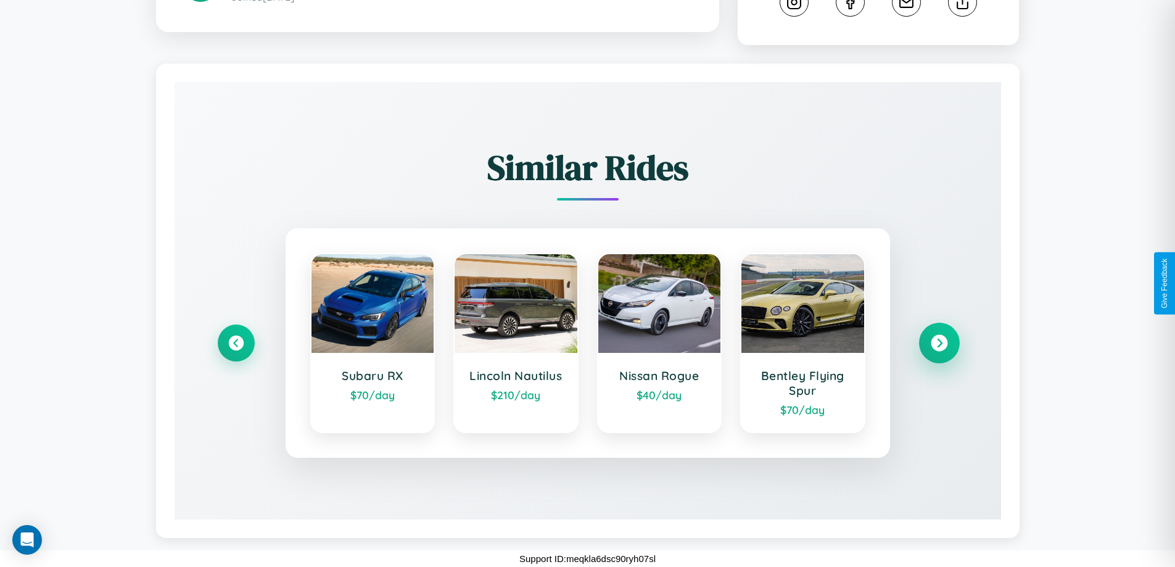
click at [939, 343] on icon at bounding box center [939, 343] width 17 height 17
